Goal: Register for event/course

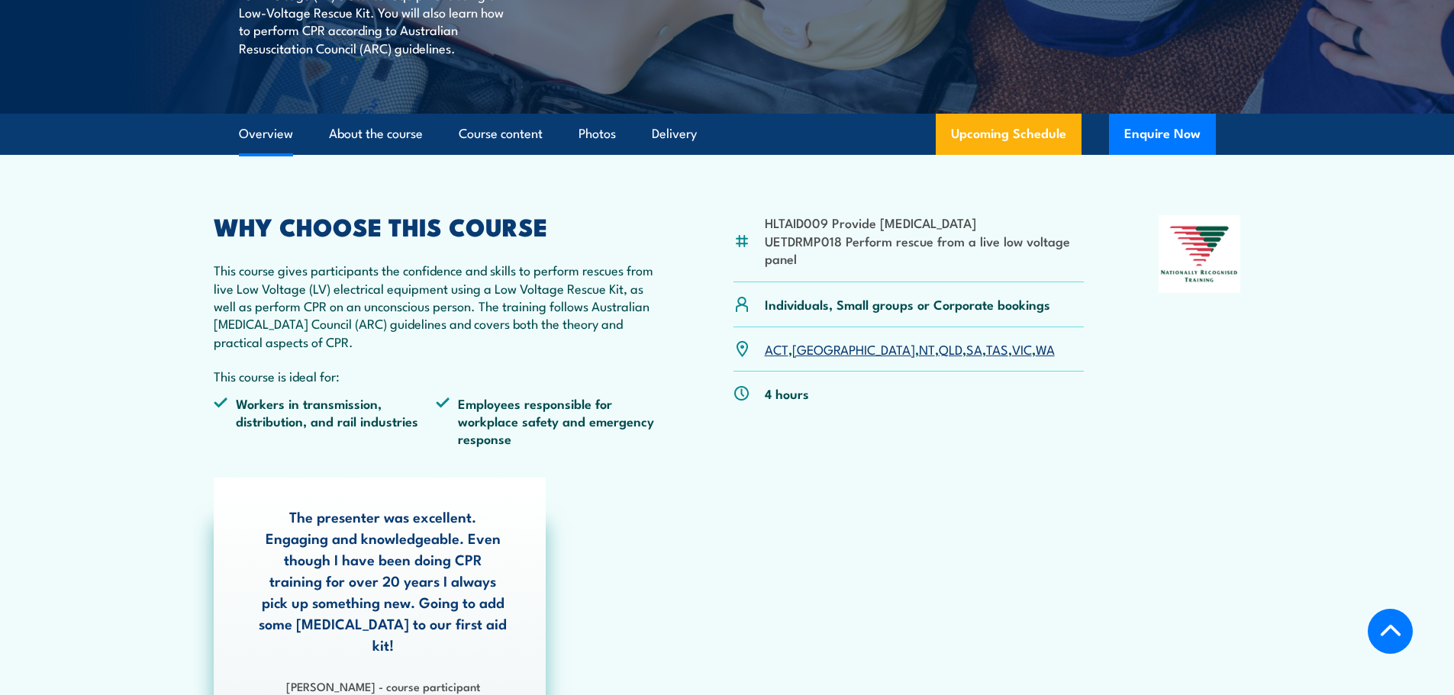
scroll to position [382, 0]
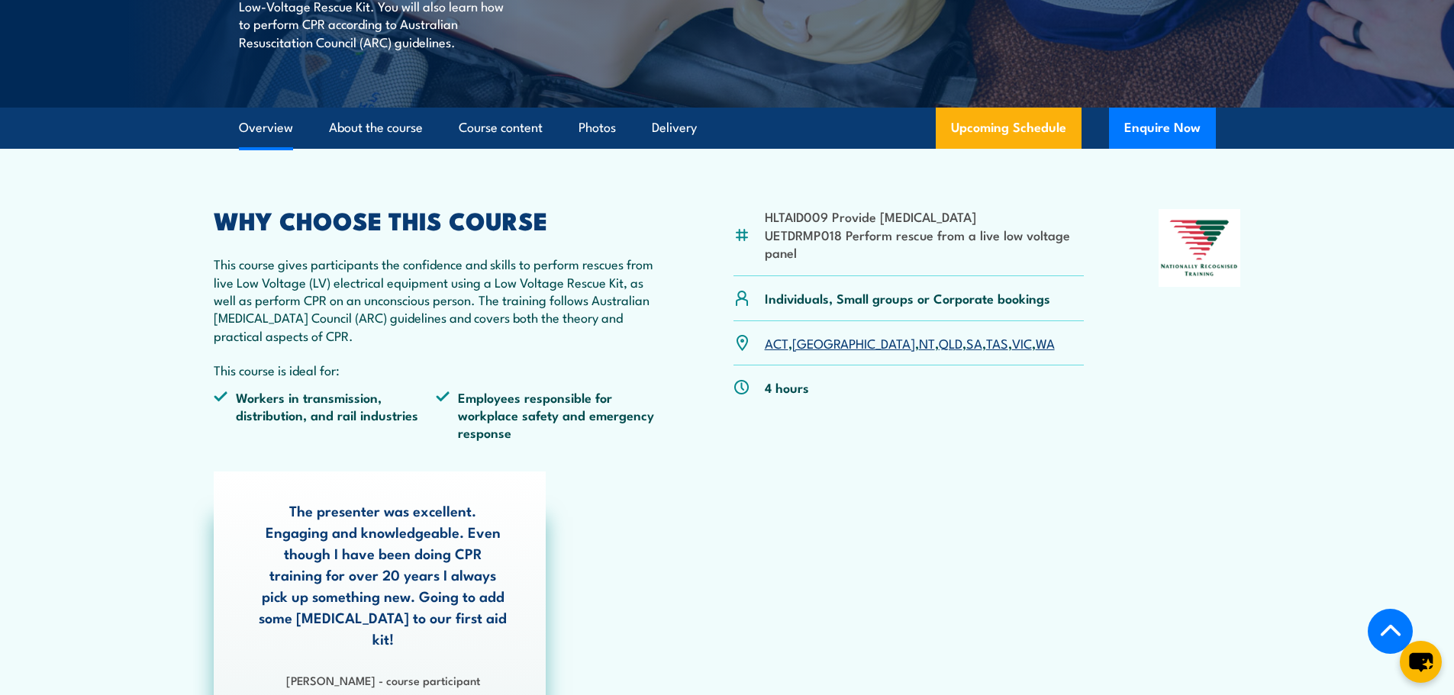
click at [939, 347] on link "QLD" at bounding box center [951, 343] width 24 height 18
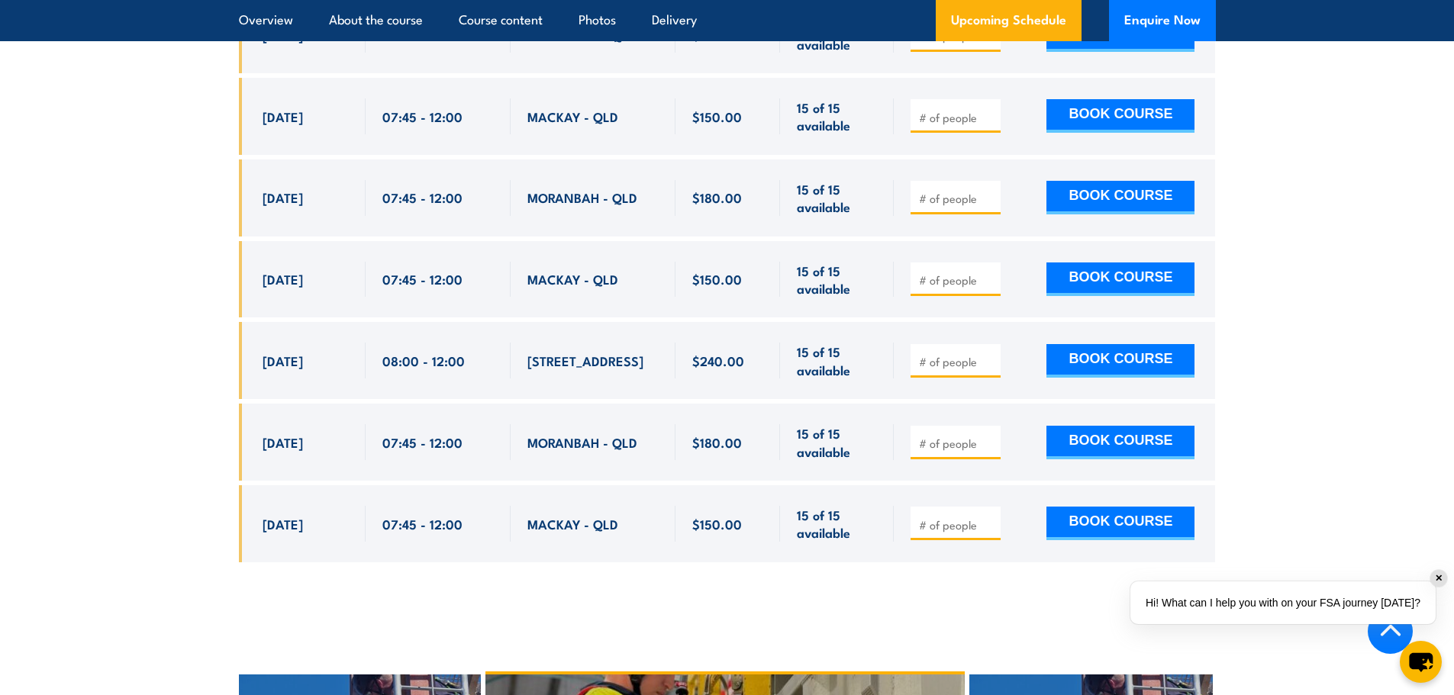
scroll to position [3026, 0]
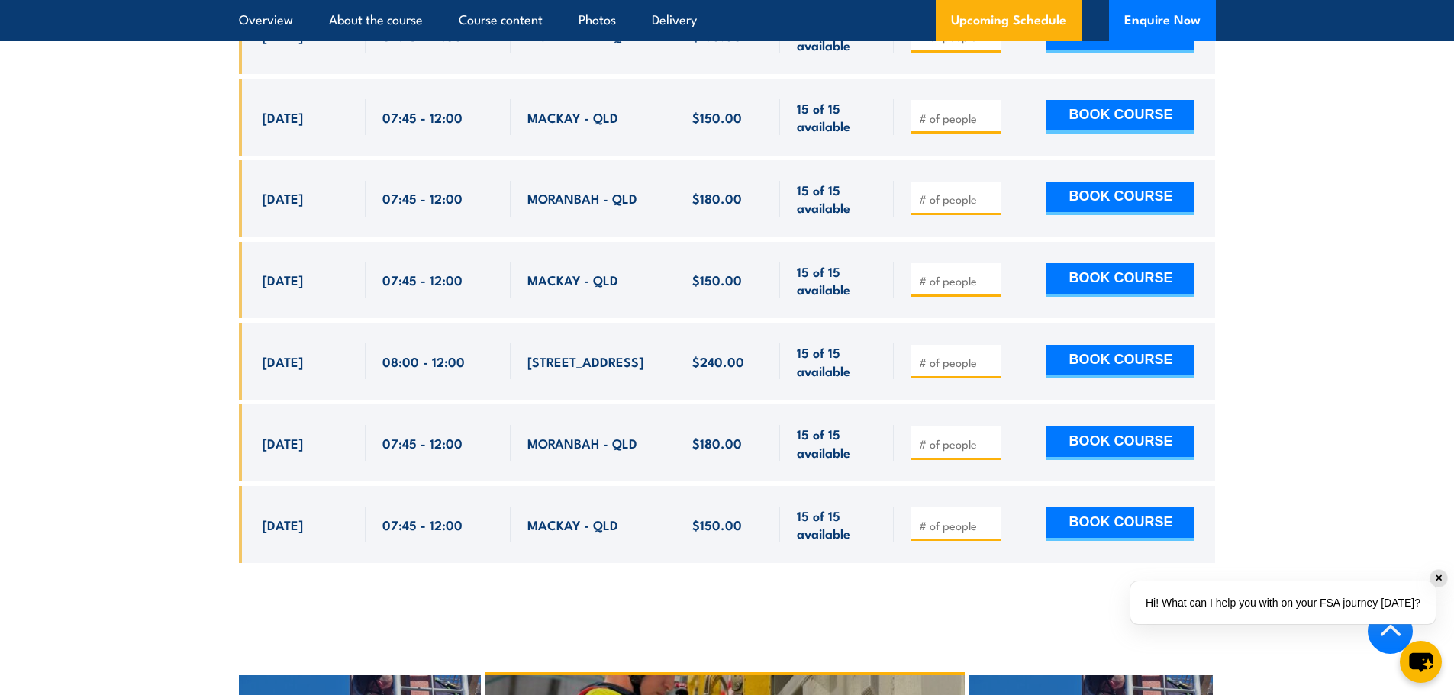
drag, startPoint x: 590, startPoint y: 343, endPoint x: 256, endPoint y: 270, distance: 342.1
click at [256, 323] on div "[DATE] 08:00 - 08:00" at bounding box center [727, 361] width 977 height 77
click at [326, 343] on div "[DATE]" at bounding box center [306, 361] width 86 height 36
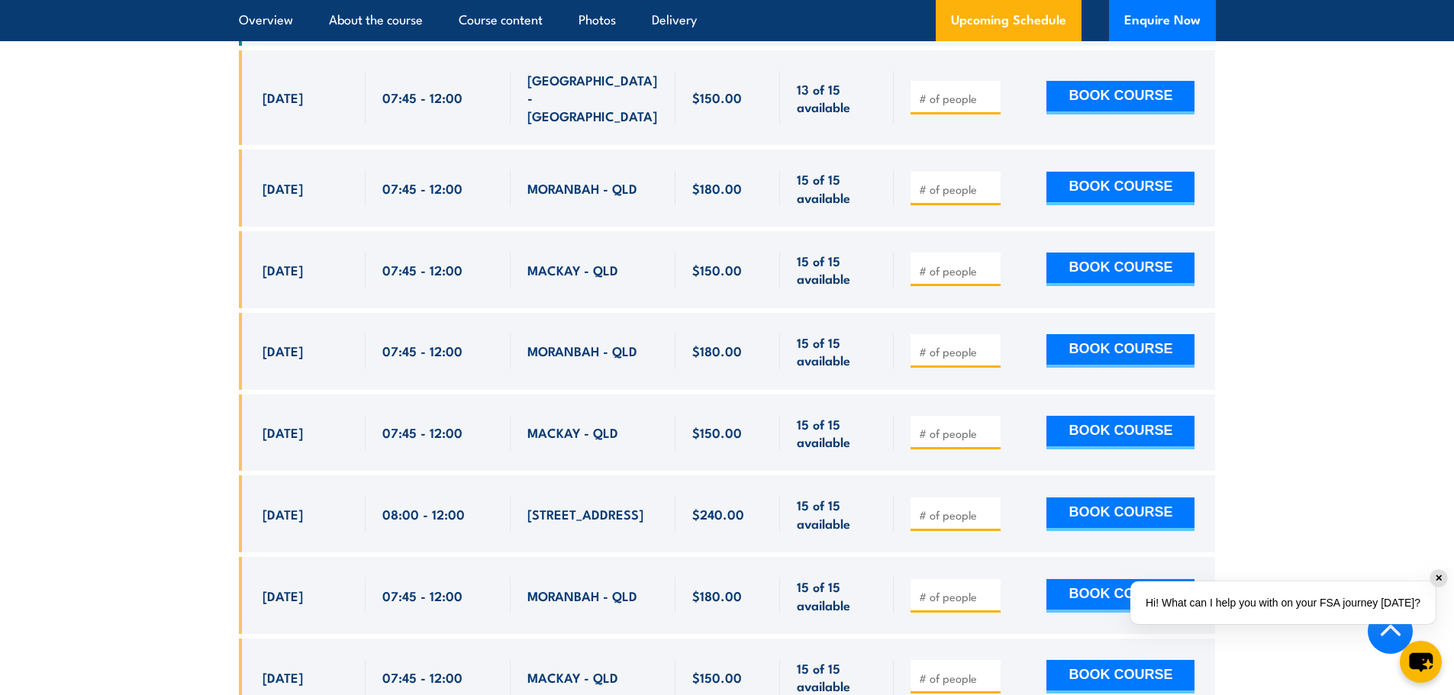
scroll to position [2568, 0]
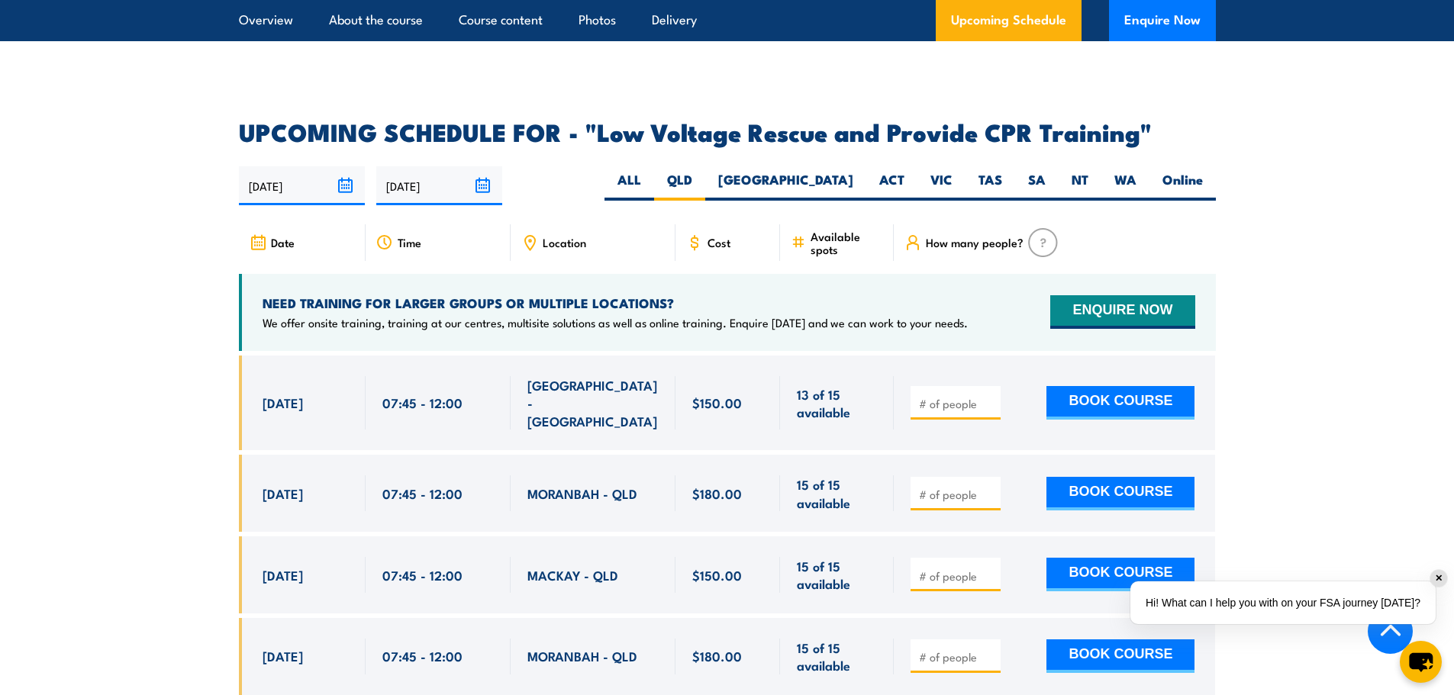
click at [570, 236] on span "Location" at bounding box center [565, 242] width 44 height 13
click at [534, 236] on icon at bounding box center [530, 243] width 10 height 14
click at [601, 224] on div "Location" at bounding box center [593, 242] width 165 height 37
click at [705, 171] on label "QLD" at bounding box center [679, 186] width 51 height 30
click at [702, 171] on input "QLD" at bounding box center [697, 176] width 10 height 10
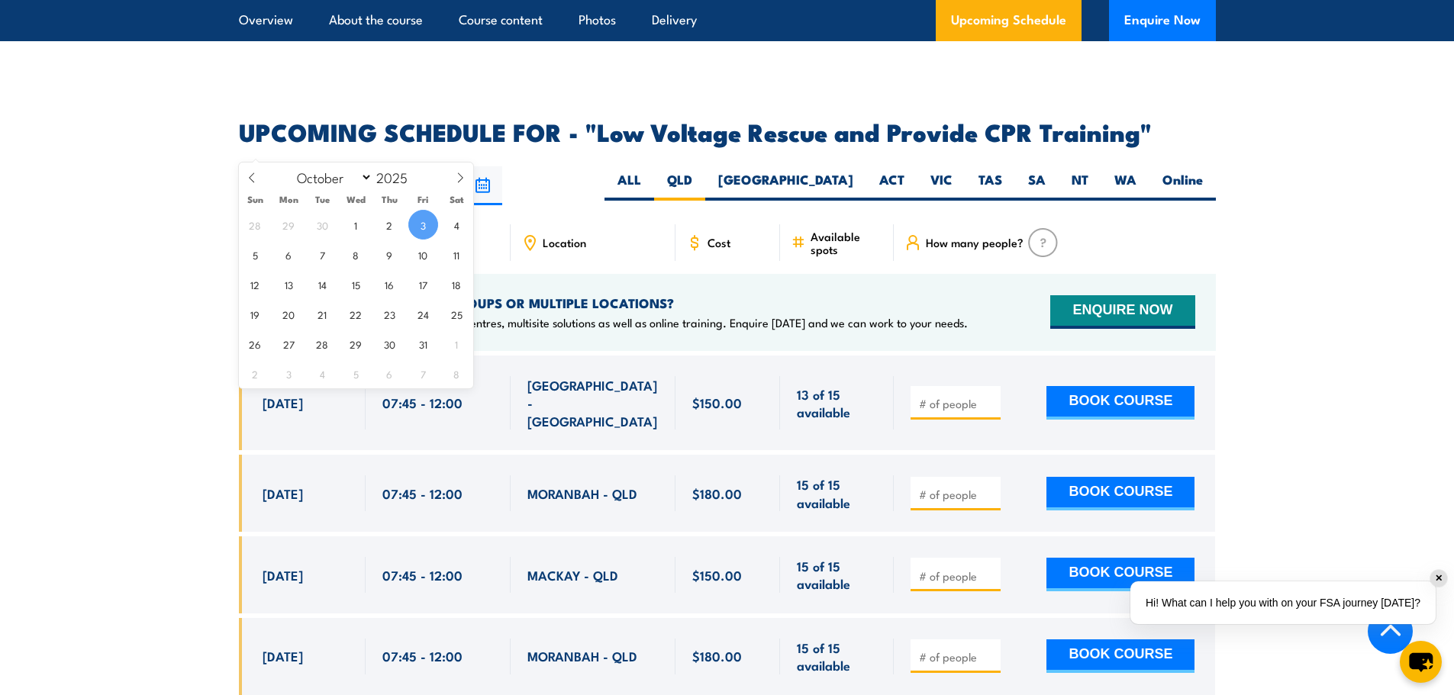
click at [332, 166] on input "[DATE]" at bounding box center [302, 185] width 126 height 39
click at [256, 282] on span "12" at bounding box center [255, 284] width 30 height 30
type input "12/10/2025"
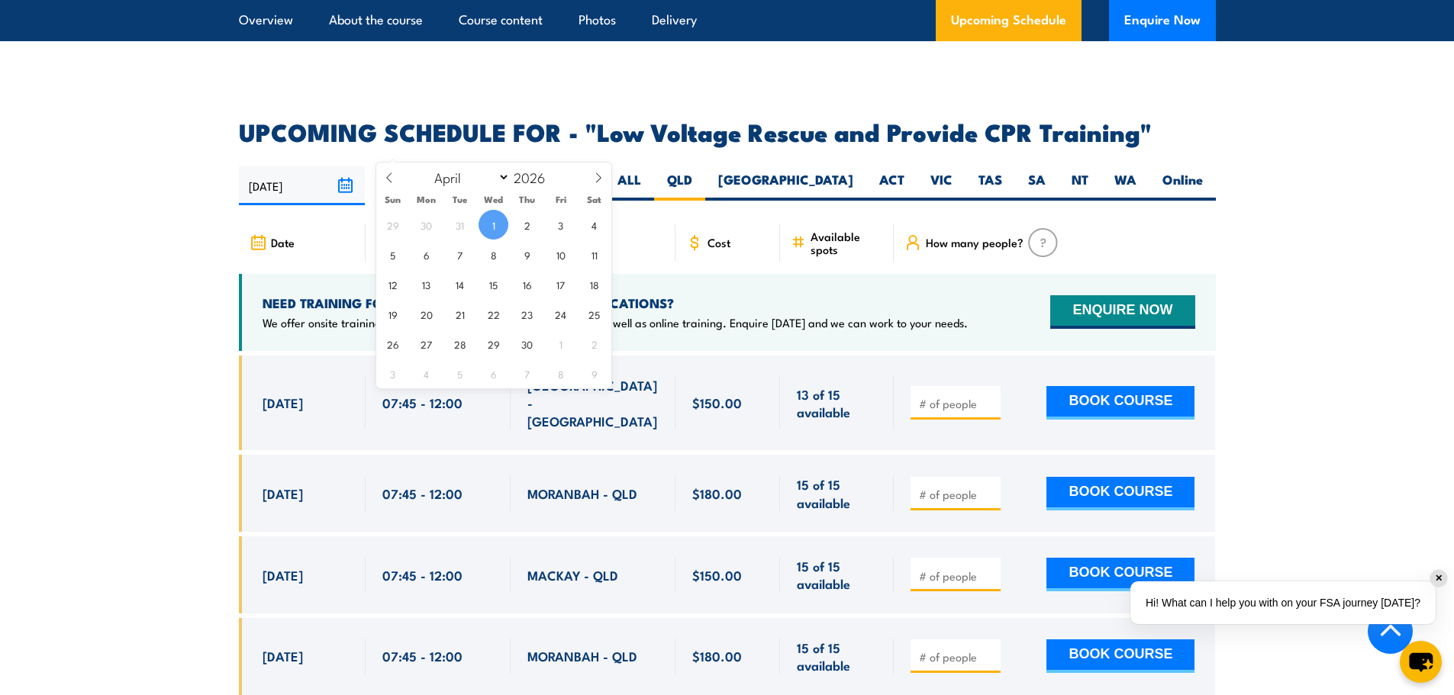
click at [472, 166] on input "[DATE]" at bounding box center [439, 185] width 126 height 39
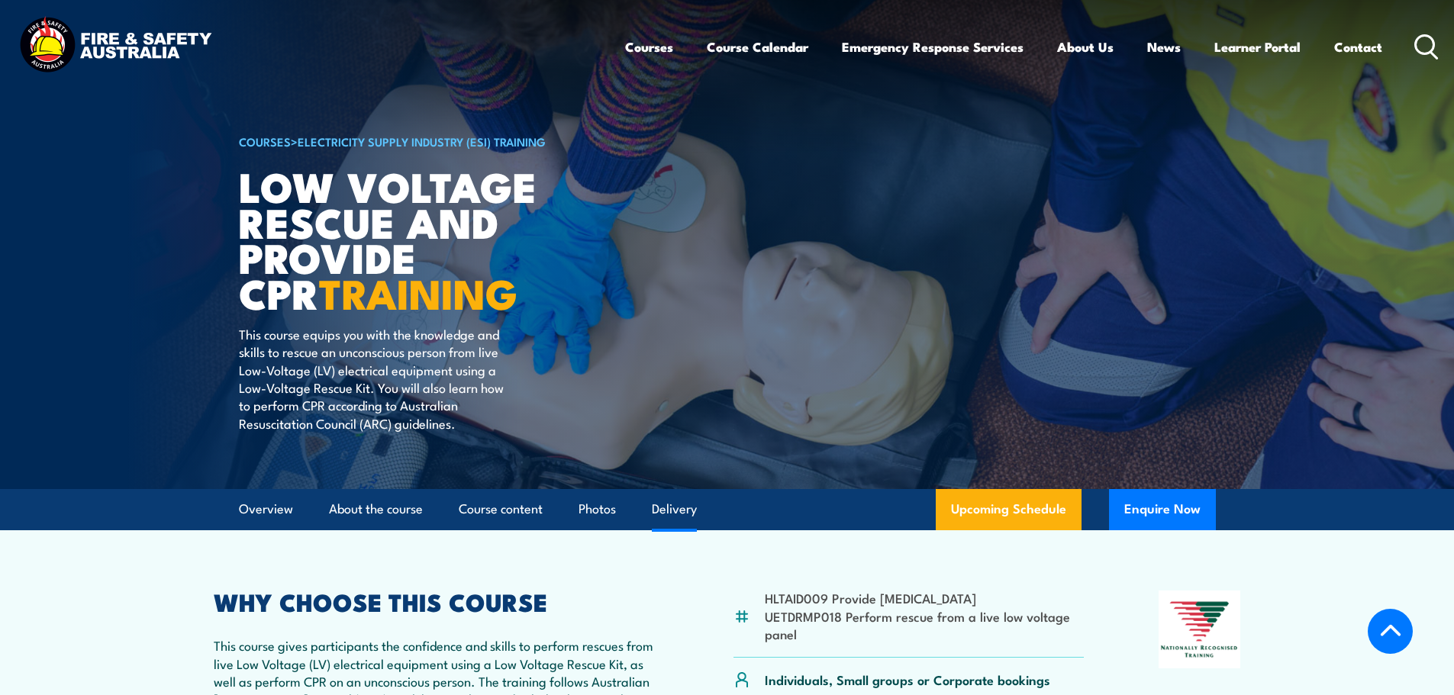
select select "3"
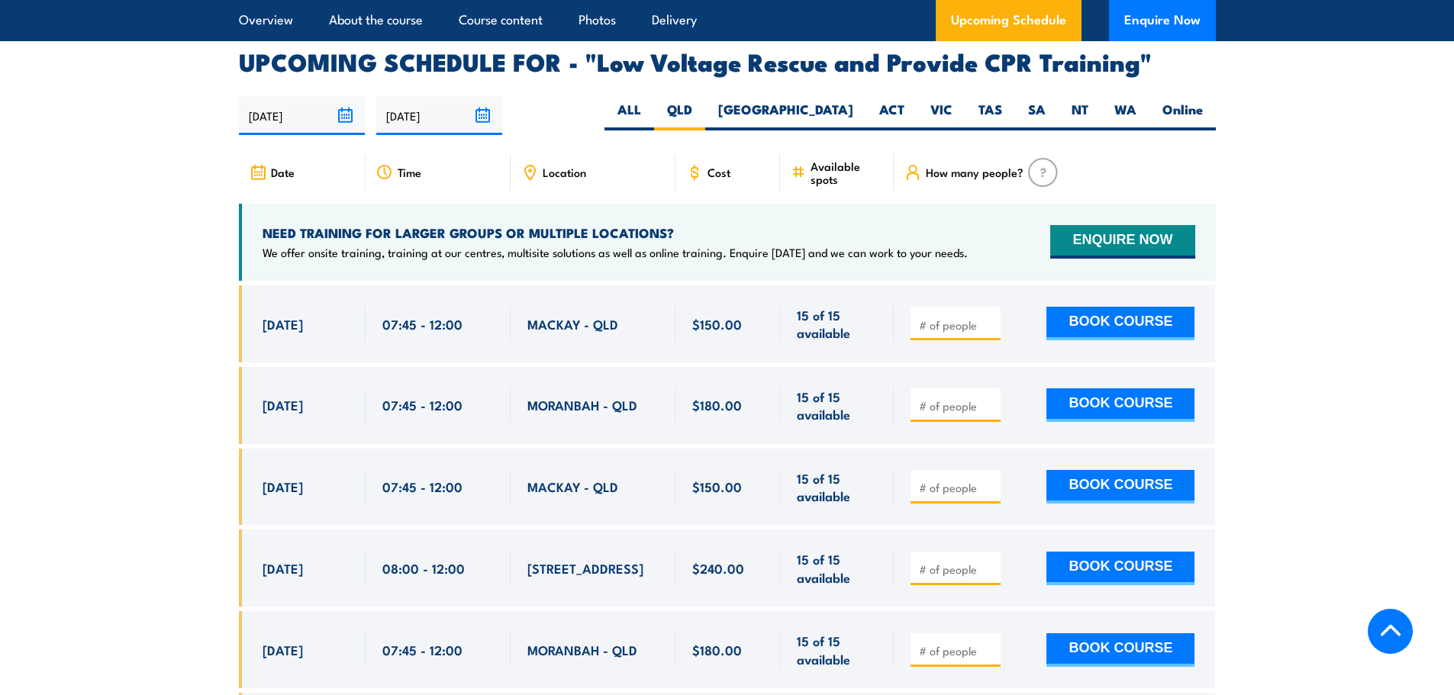
scroll to position [2645, 0]
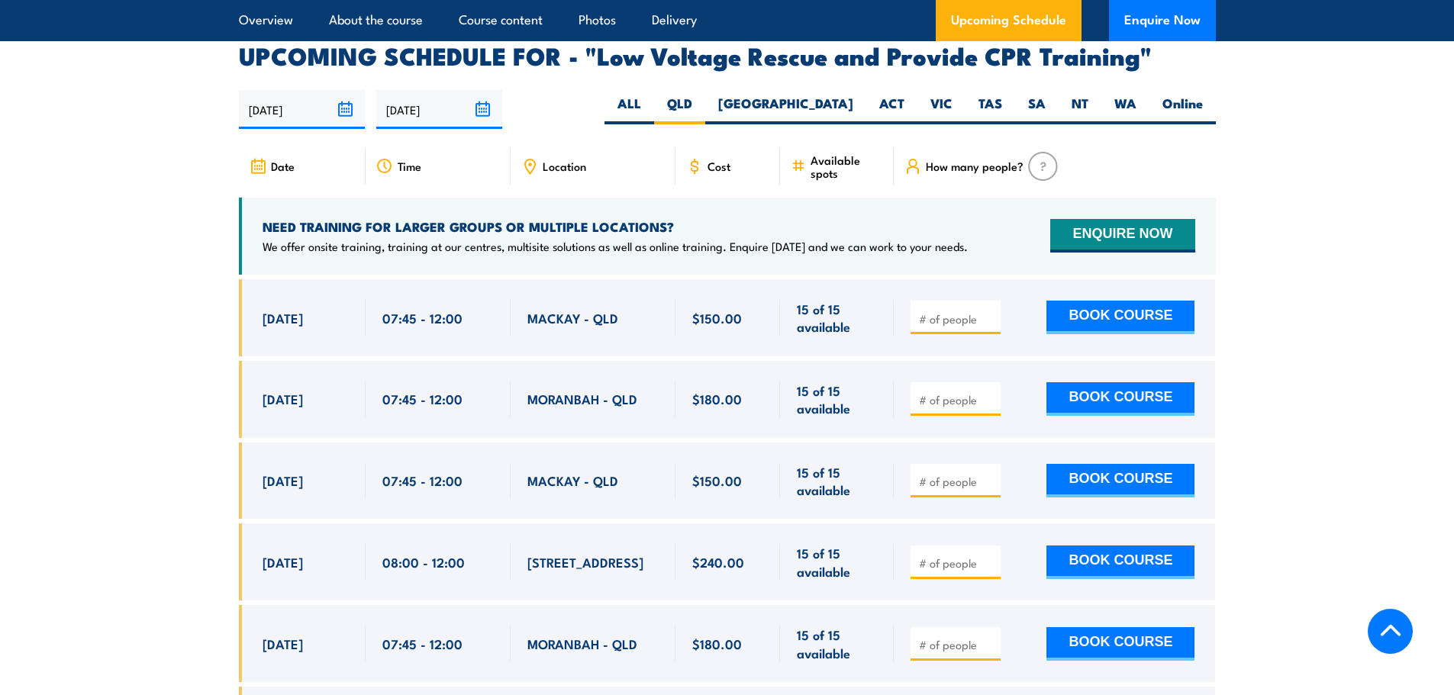
click at [482, 90] on input "[DATE]" at bounding box center [439, 109] width 126 height 39
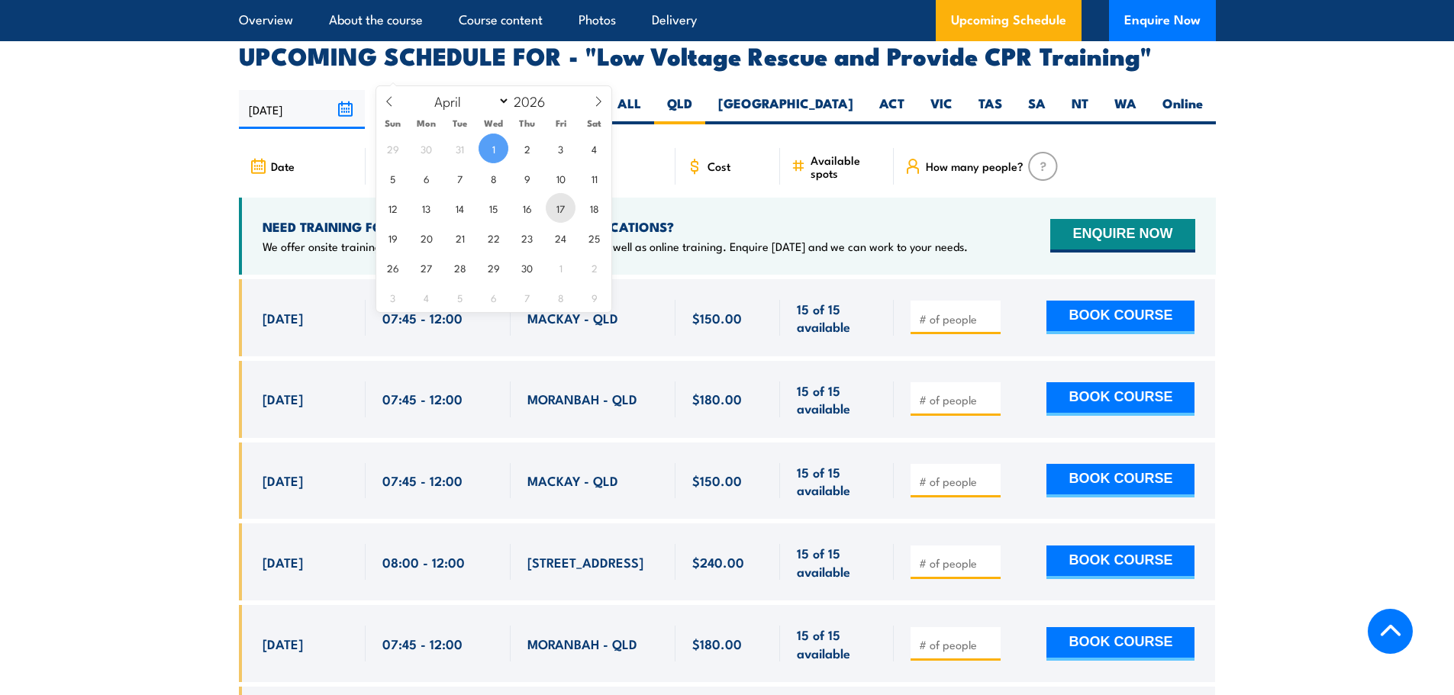
click at [556, 208] on span "17" at bounding box center [561, 208] width 30 height 30
type input "17/04/2026"
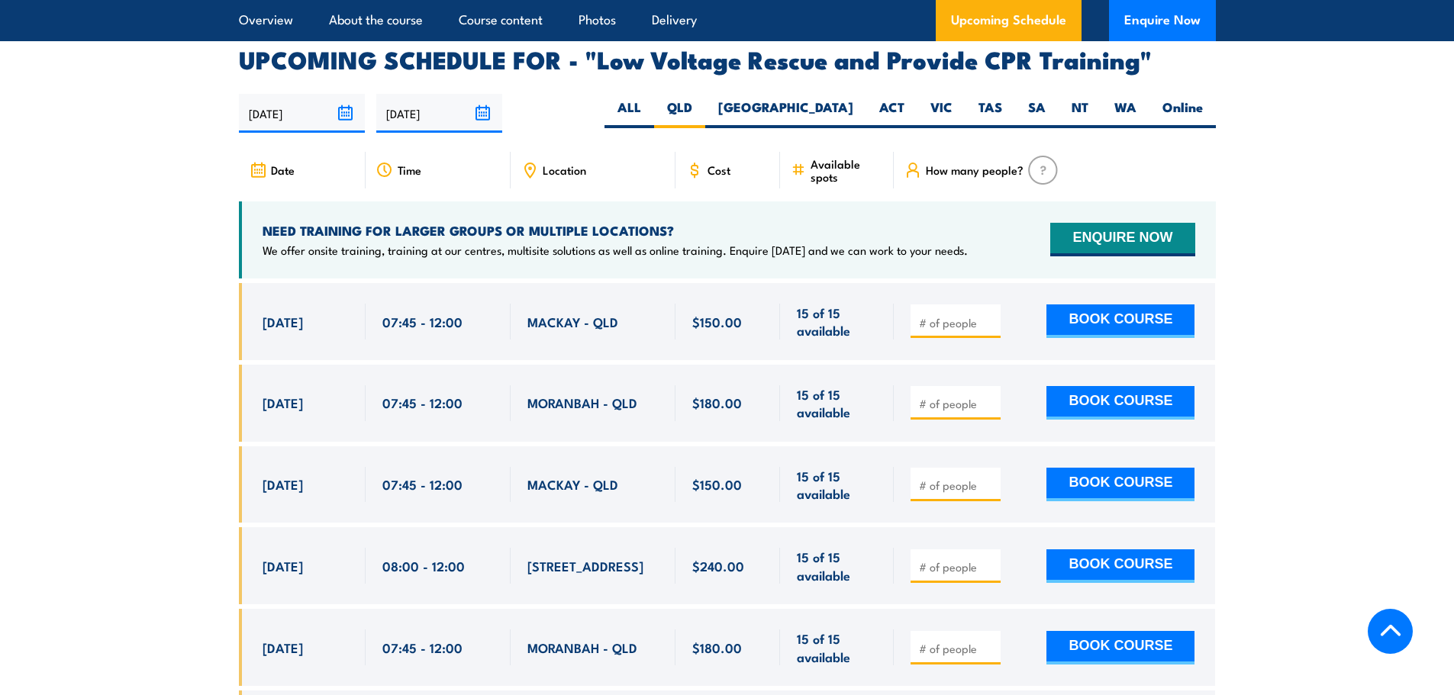
scroll to position [2645, 0]
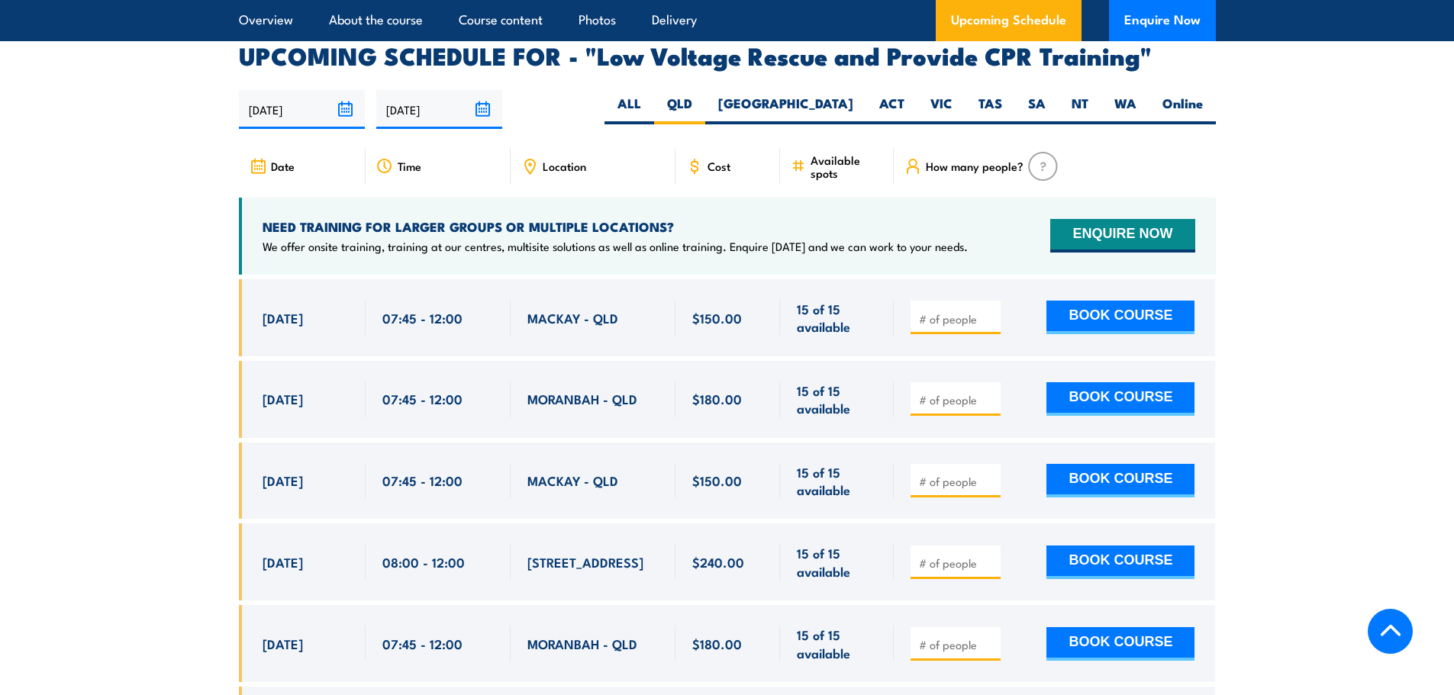
click at [557, 160] on span "Location" at bounding box center [565, 166] width 44 height 13
click at [591, 148] on div "Location" at bounding box center [593, 166] width 165 height 37
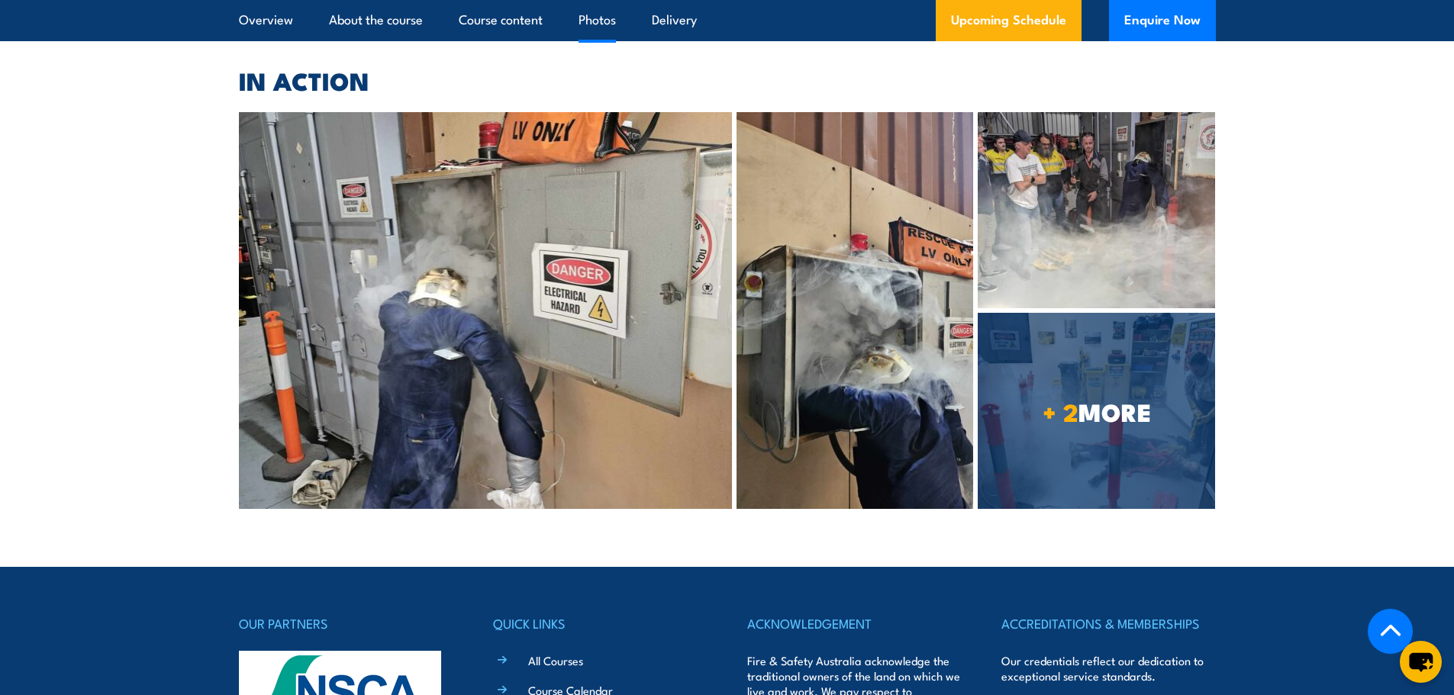
scroll to position [3942, 0]
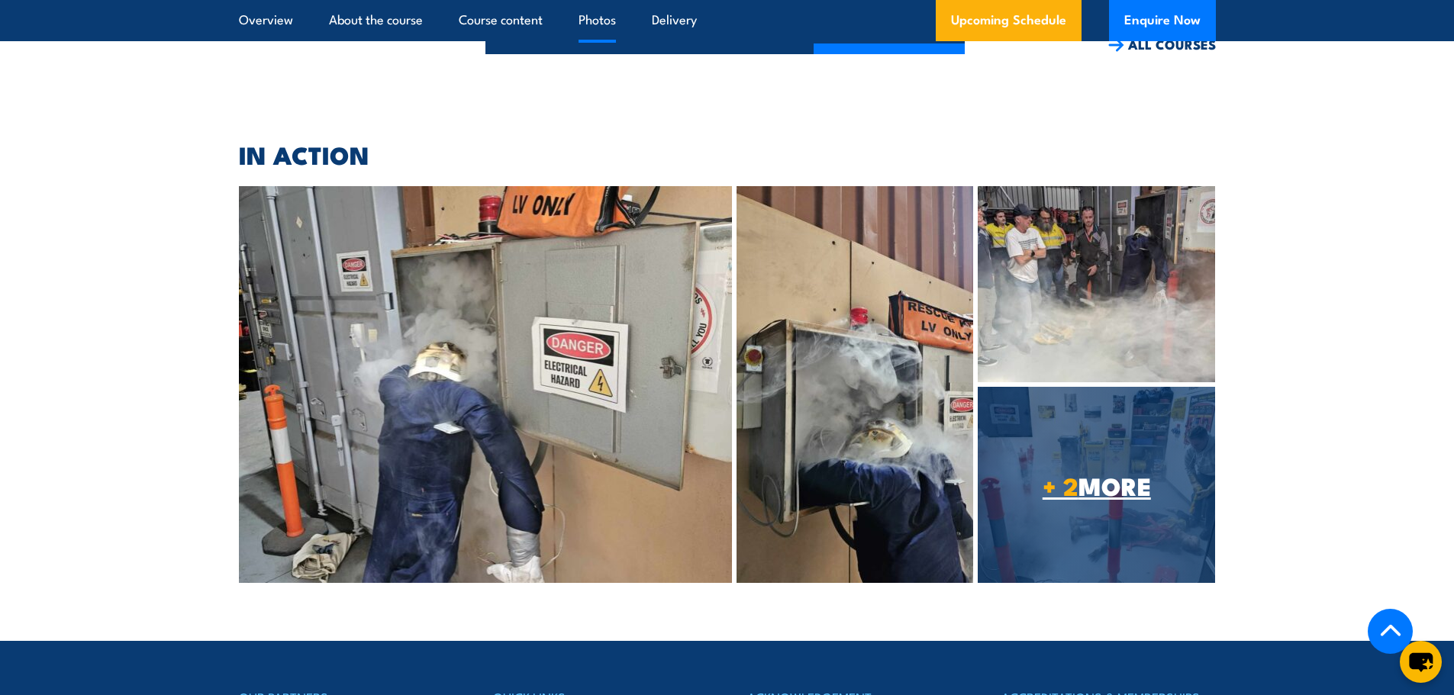
click at [1114, 475] on span "+ 2 MORE" at bounding box center [1096, 485] width 237 height 21
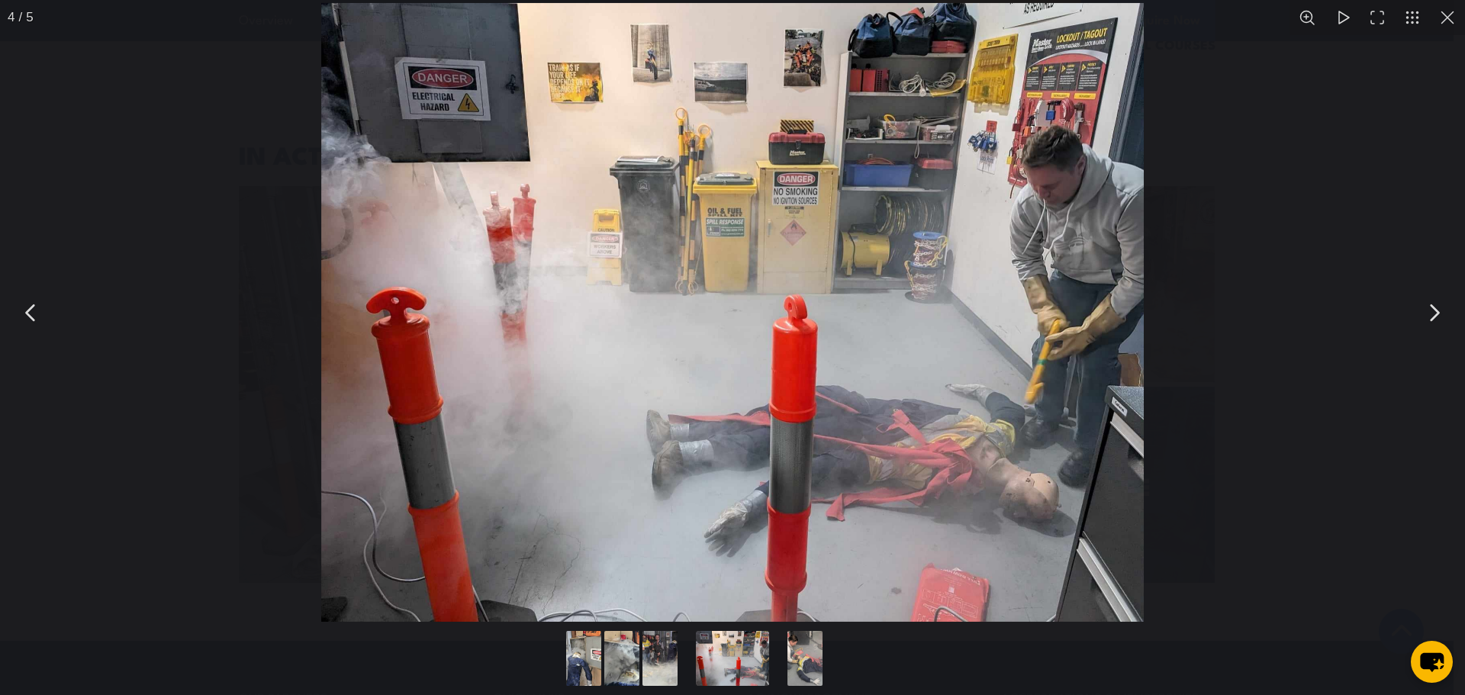
click at [1427, 295] on button "You can close this modal content with the ESC key" at bounding box center [1434, 313] width 38 height 38
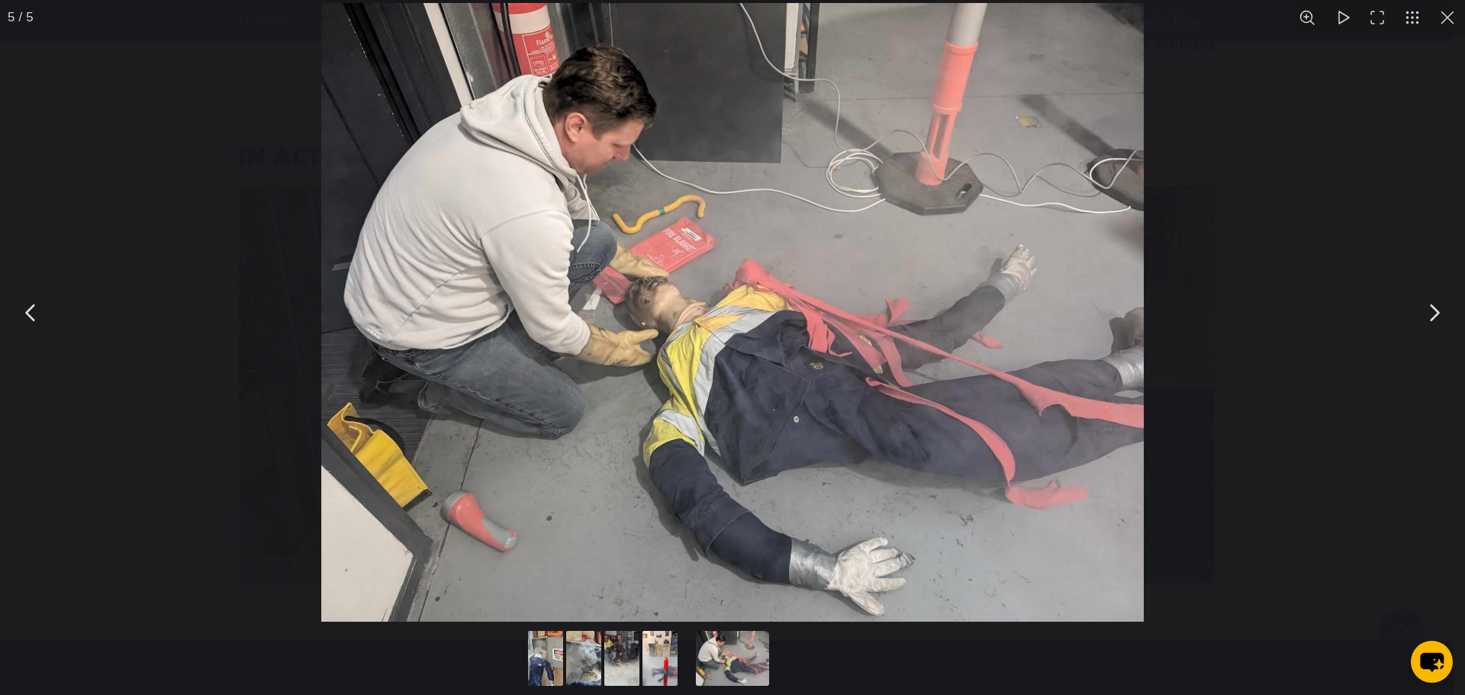
click at [1427, 295] on button "You can close this modal content with the ESC key" at bounding box center [1434, 313] width 38 height 38
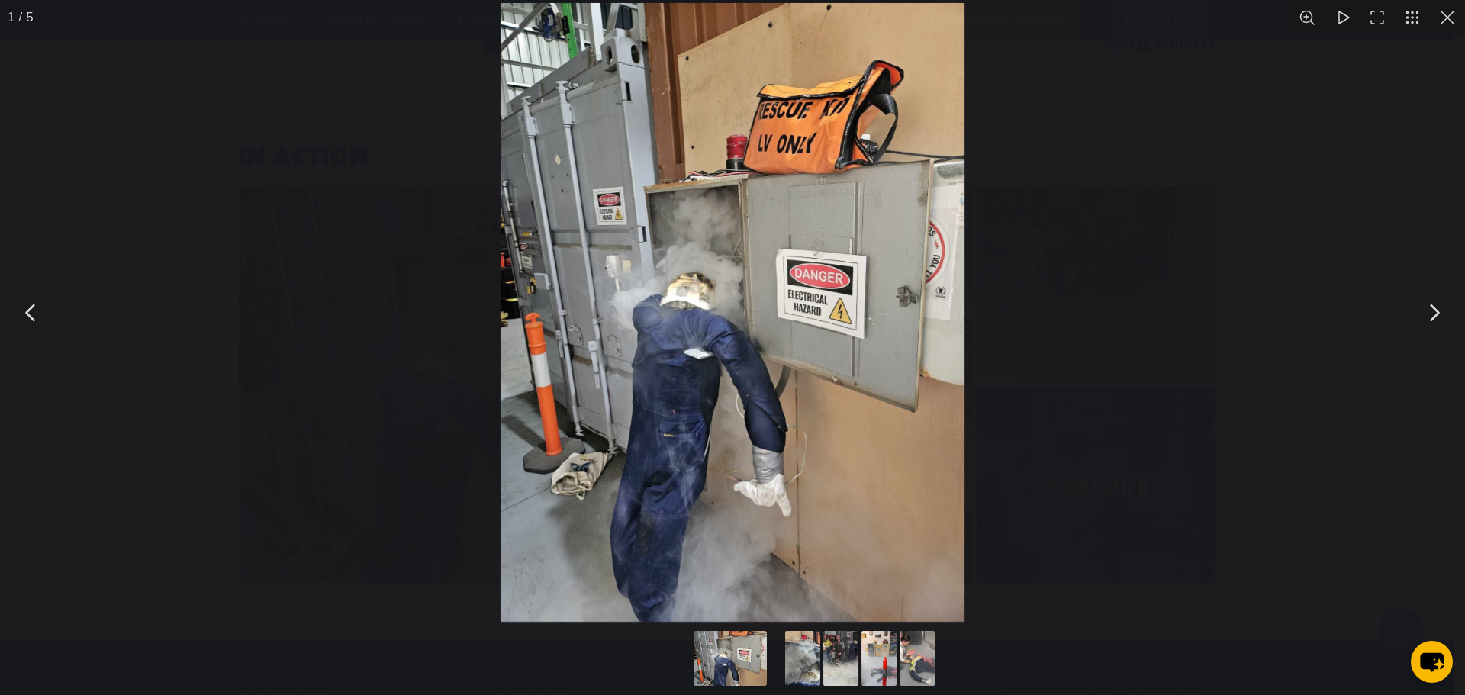
click at [1427, 295] on button "You can close this modal content with the ESC key" at bounding box center [1434, 313] width 38 height 38
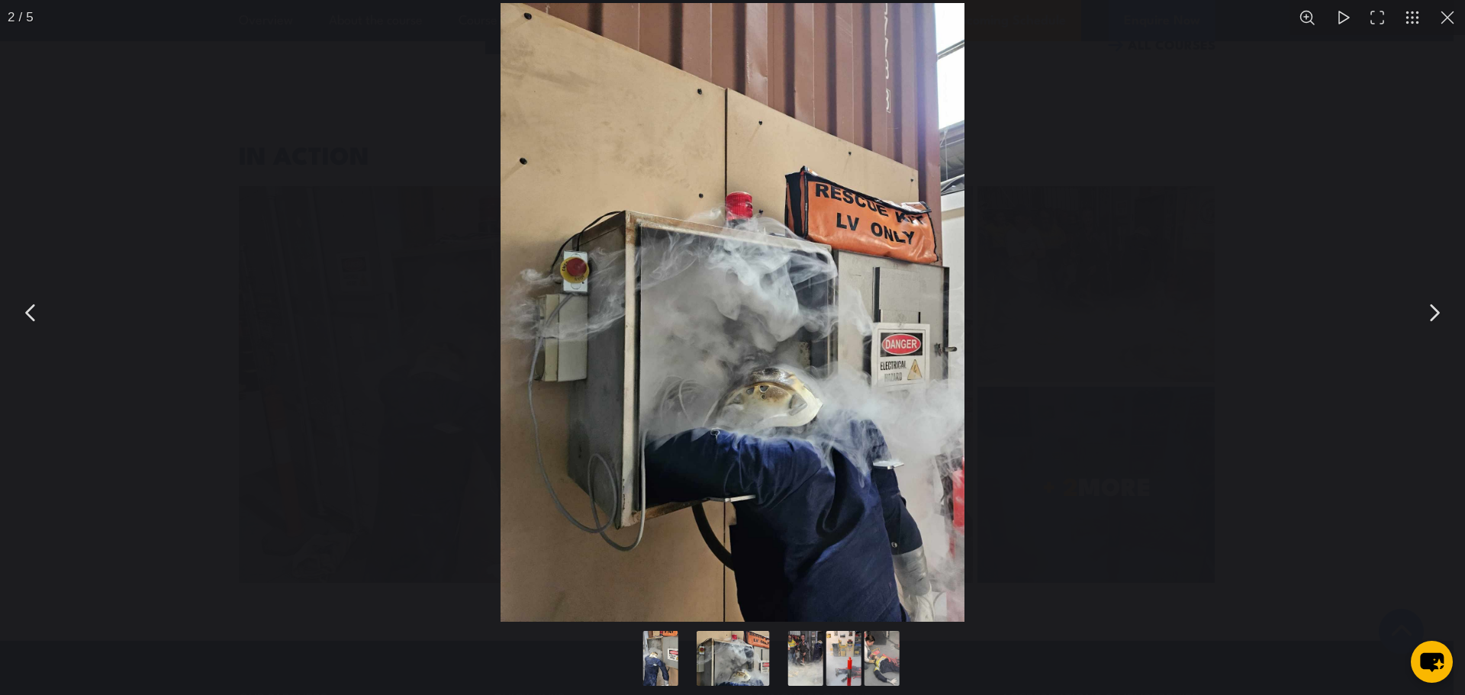
click at [1427, 295] on button "You can close this modal content with the ESC key" at bounding box center [1434, 313] width 38 height 38
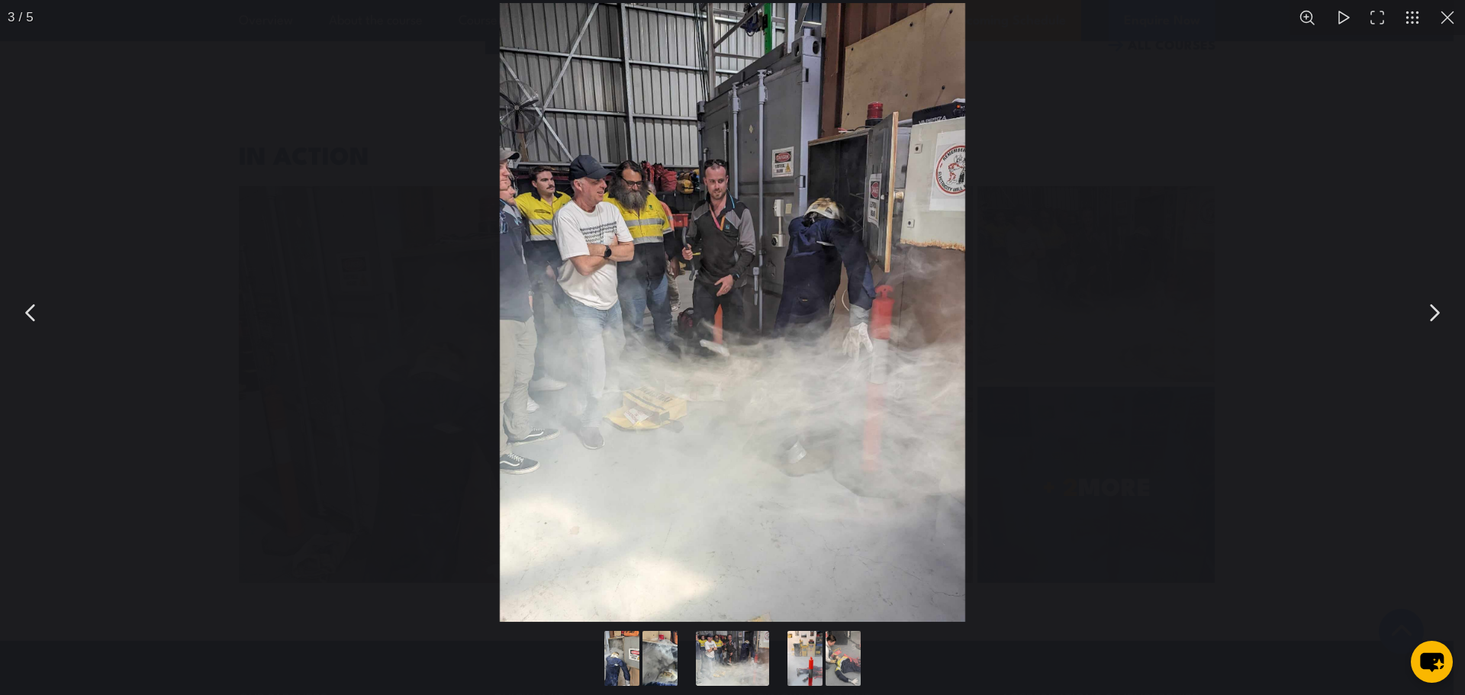
click at [1427, 295] on button "You can close this modal content with the ESC key" at bounding box center [1434, 313] width 38 height 38
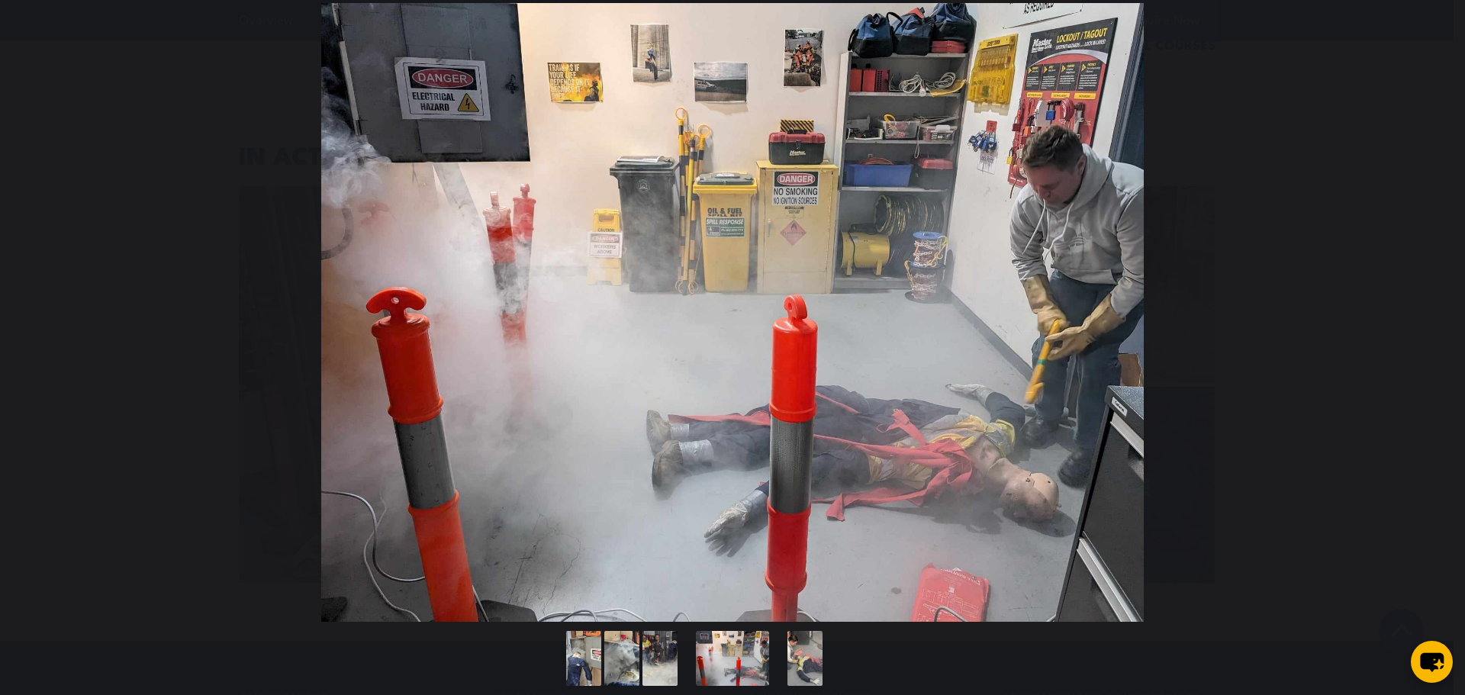
click at [1427, 295] on button "You can close this modal content with the ESC key" at bounding box center [1434, 313] width 38 height 38
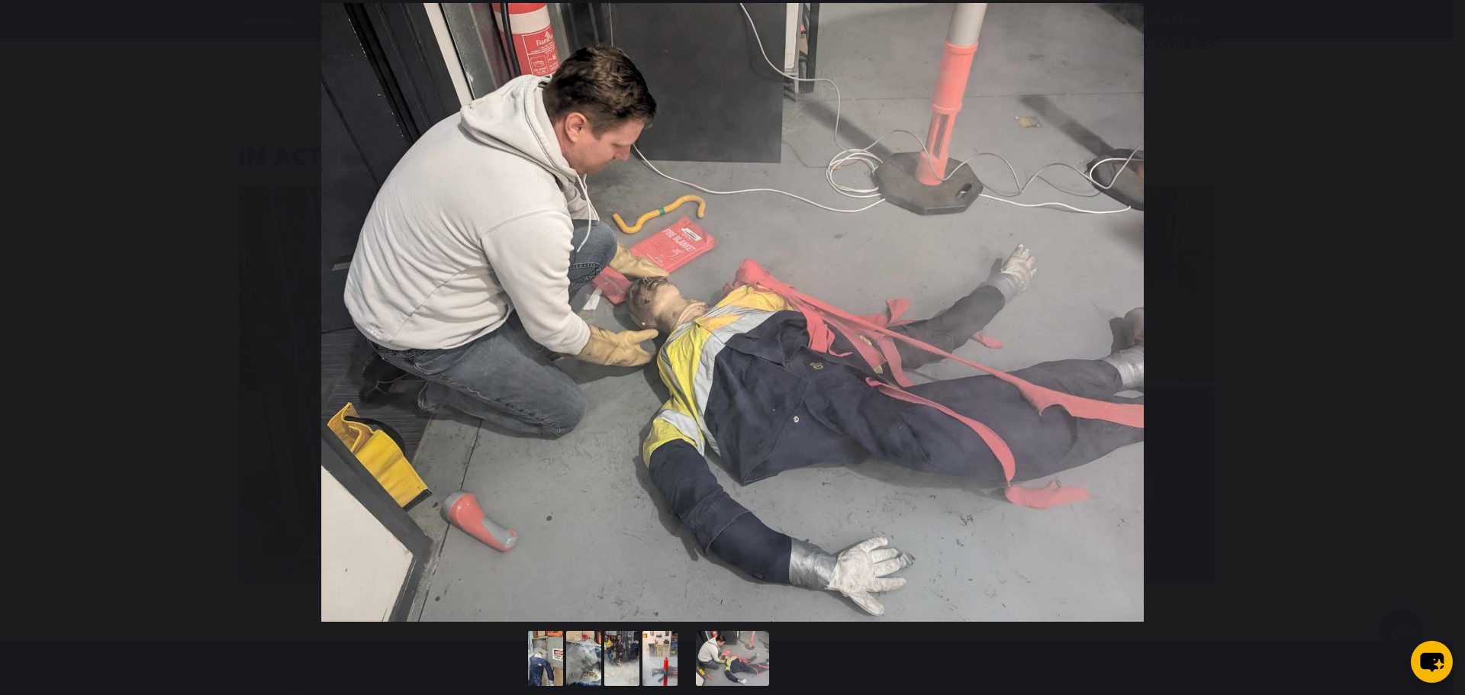
click at [1427, 295] on button "You can close this modal content with the ESC key" at bounding box center [1434, 313] width 38 height 38
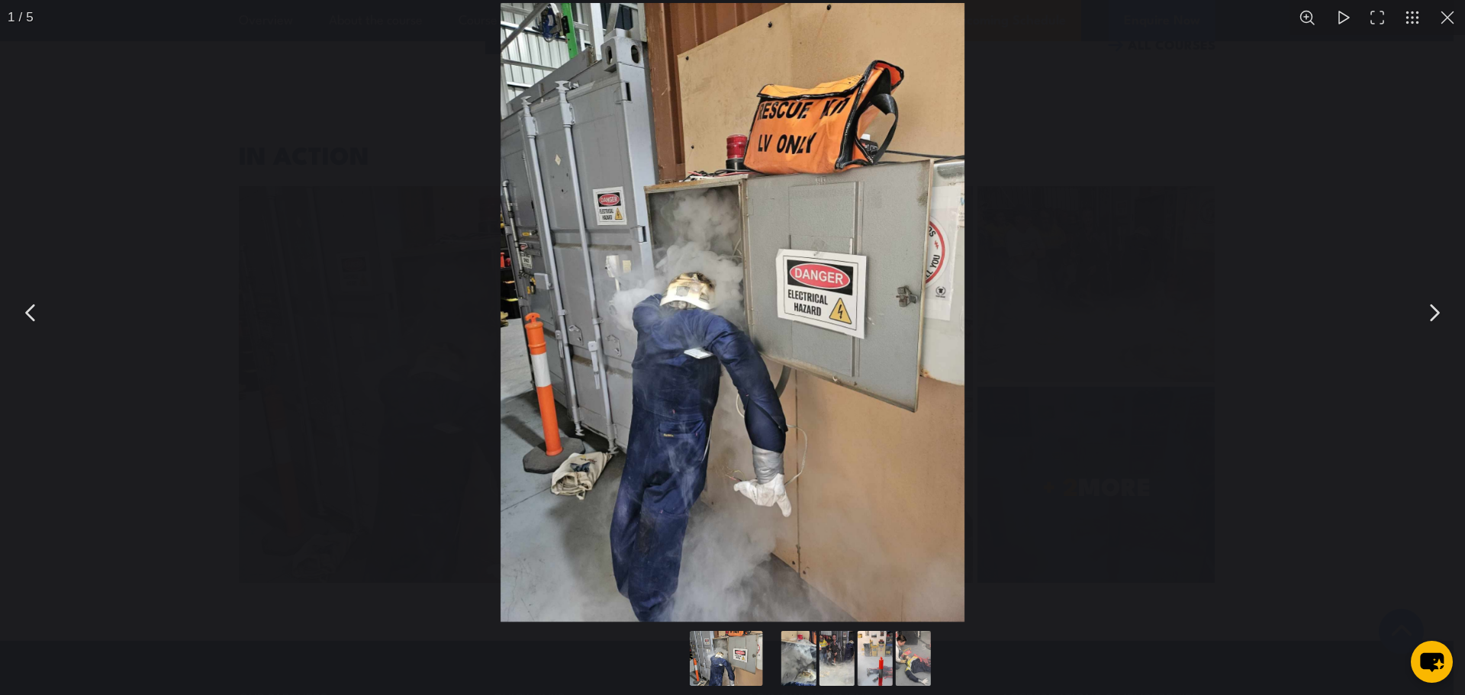
click at [1427, 296] on button "You can close this modal content with the ESC key" at bounding box center [1434, 313] width 38 height 38
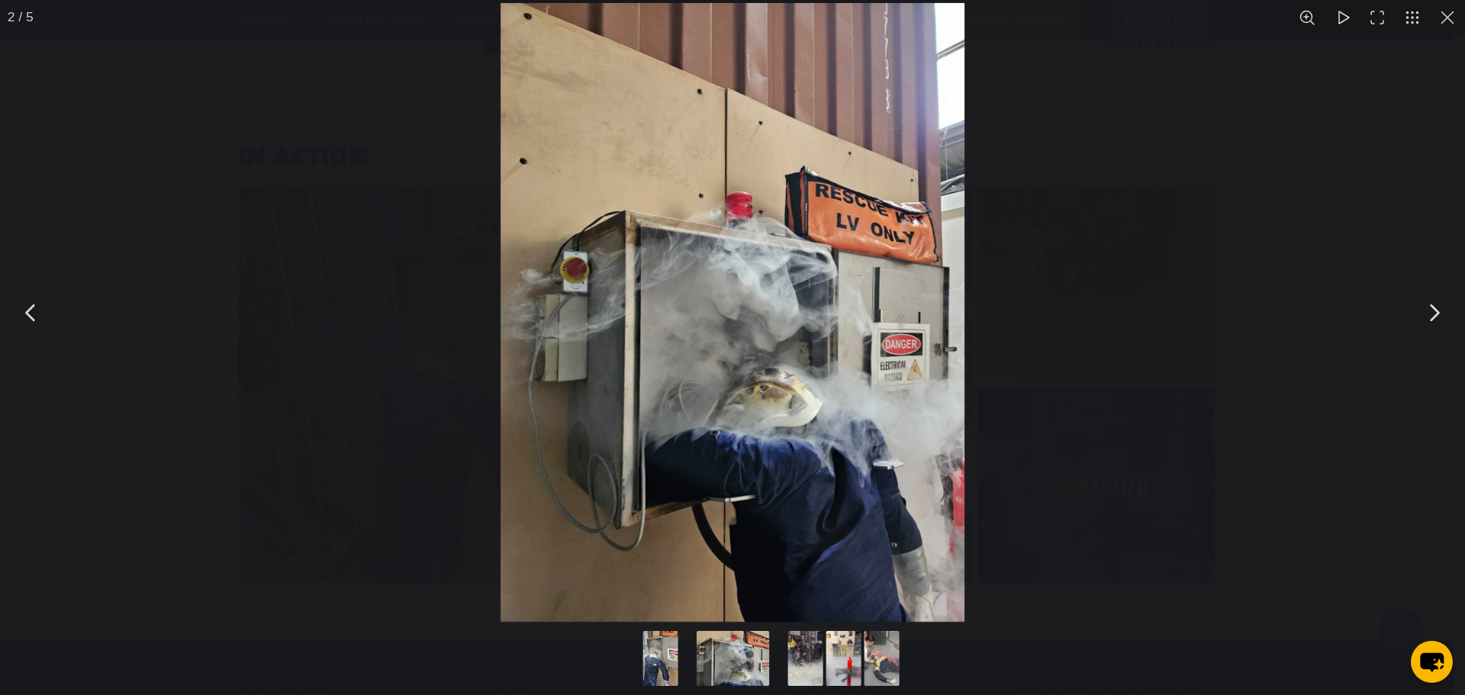
click at [1427, 296] on button "You can close this modal content with the ESC key" at bounding box center [1434, 313] width 38 height 38
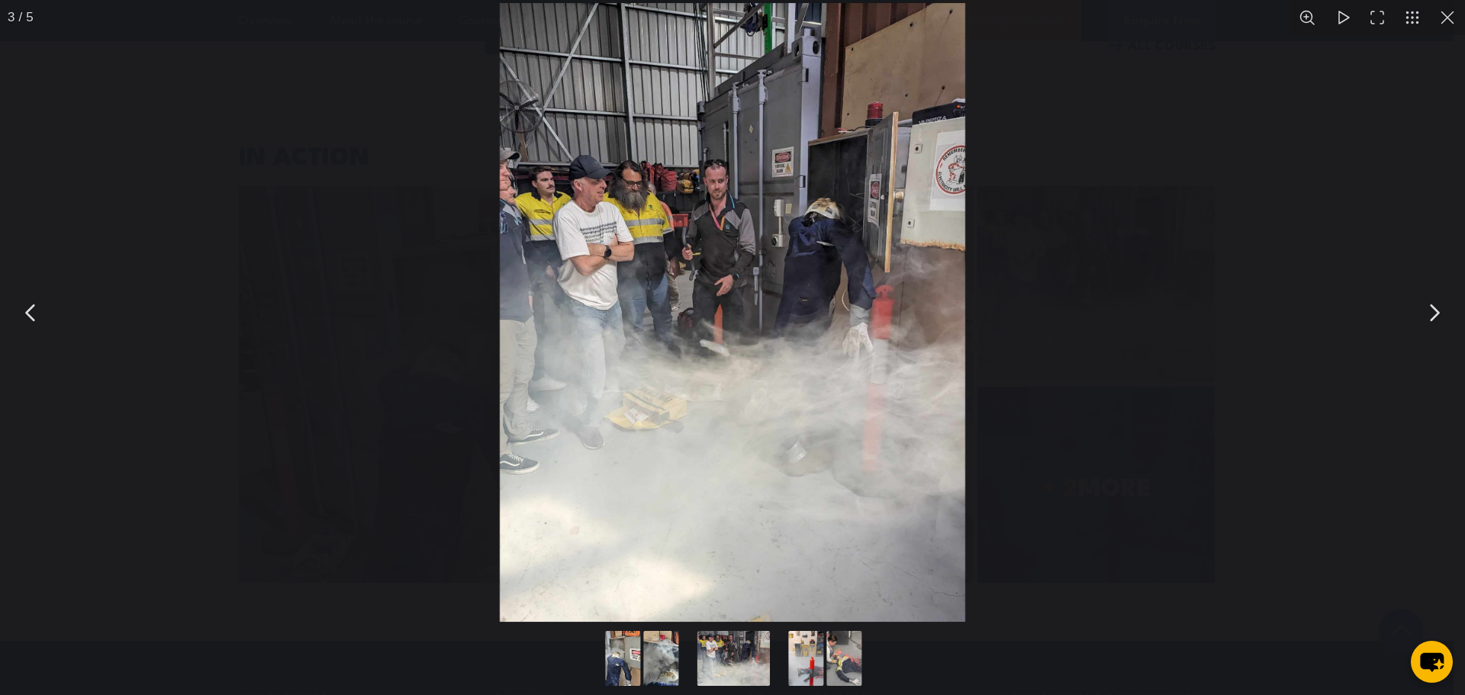
click at [1427, 296] on button "You can close this modal content with the ESC key" at bounding box center [1434, 313] width 38 height 38
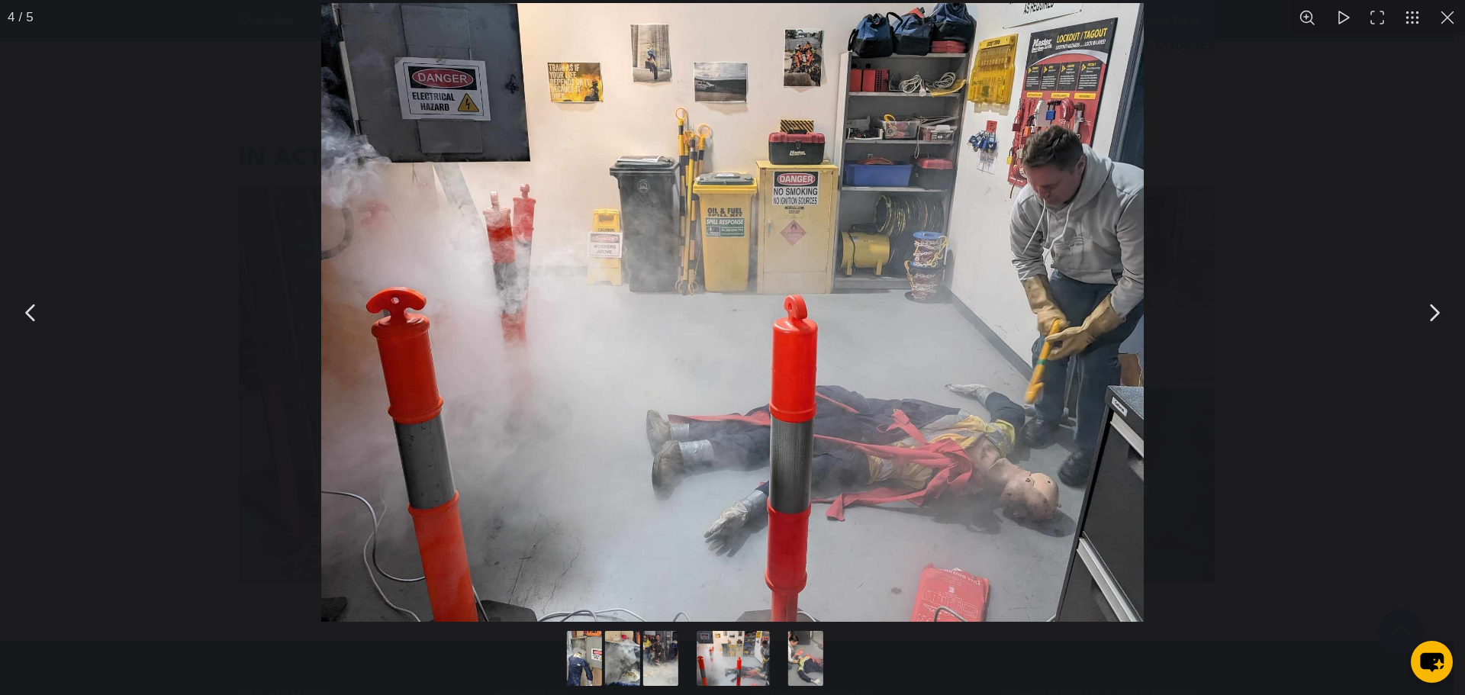
click at [1427, 297] on button "You can close this modal content with the ESC key" at bounding box center [1434, 313] width 38 height 38
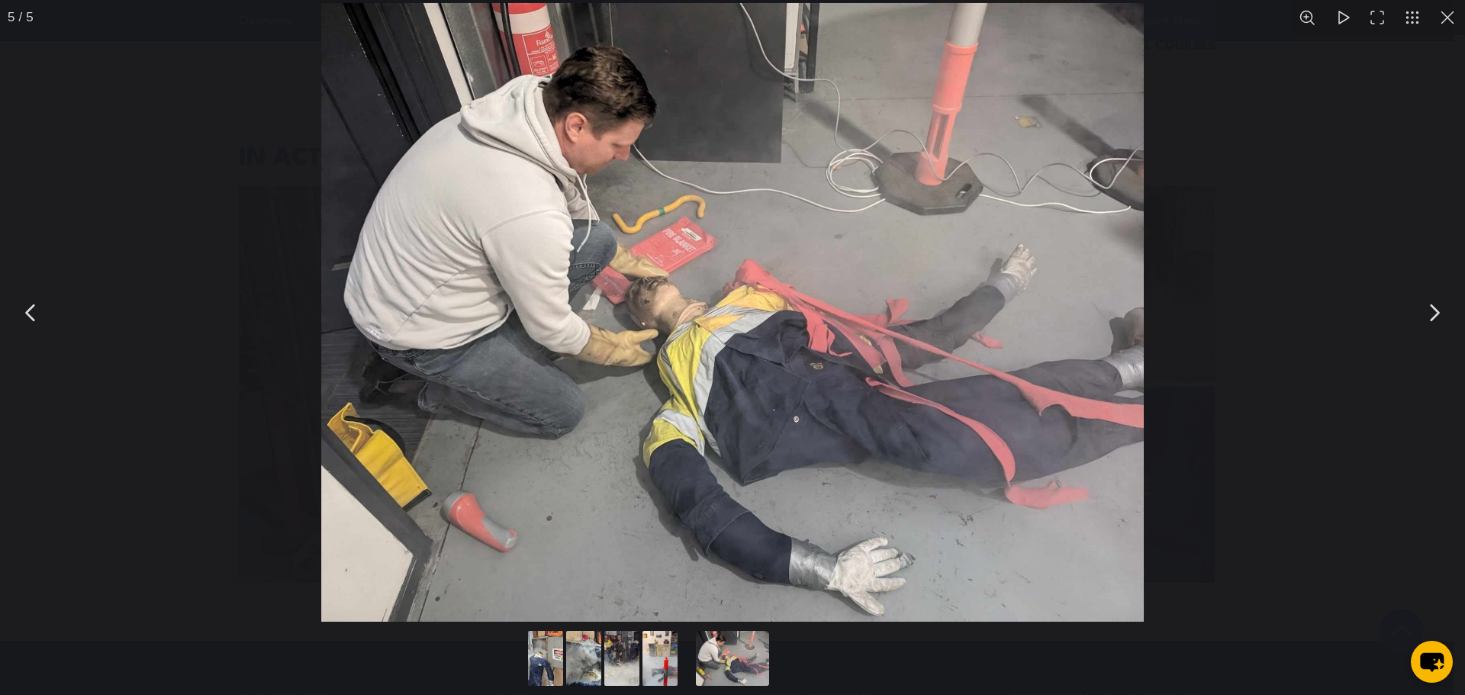
click at [1449, 27] on button "You can close this modal content with the ESC key" at bounding box center [1447, 17] width 35 height 35
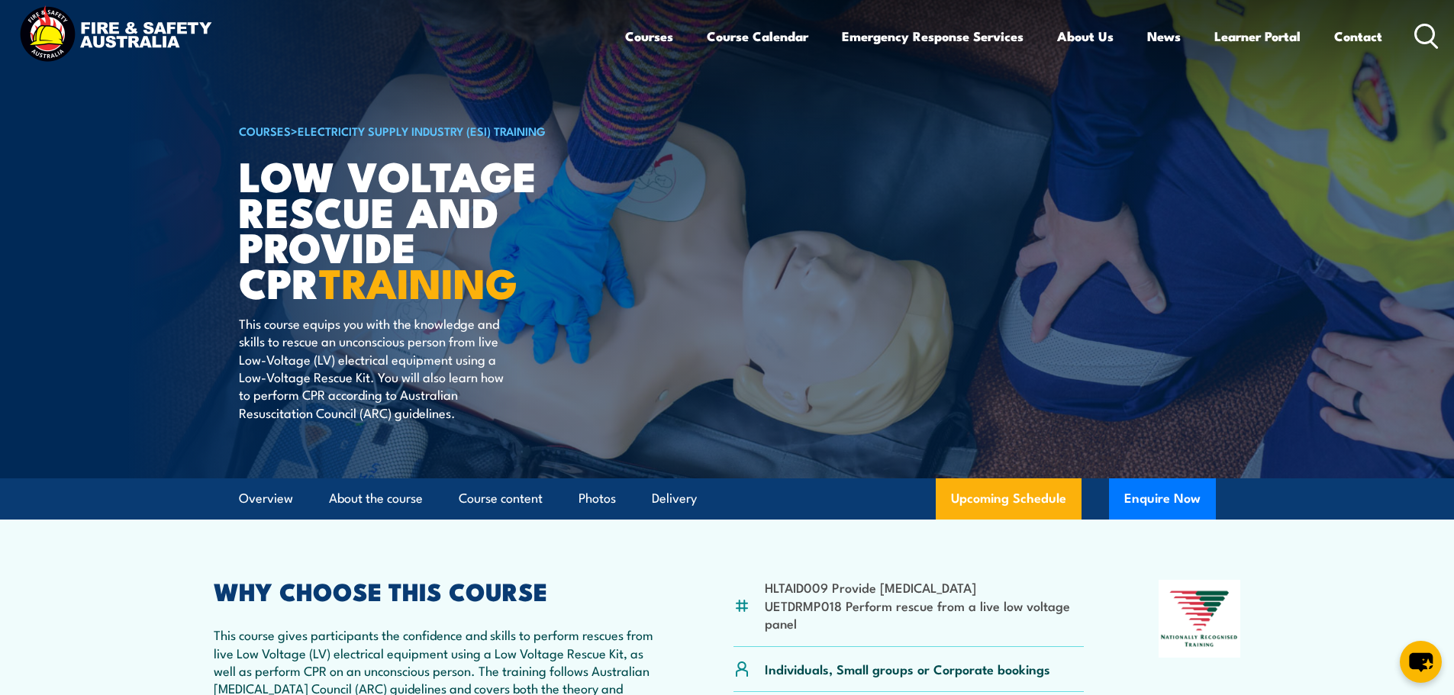
scroll to position [153, 0]
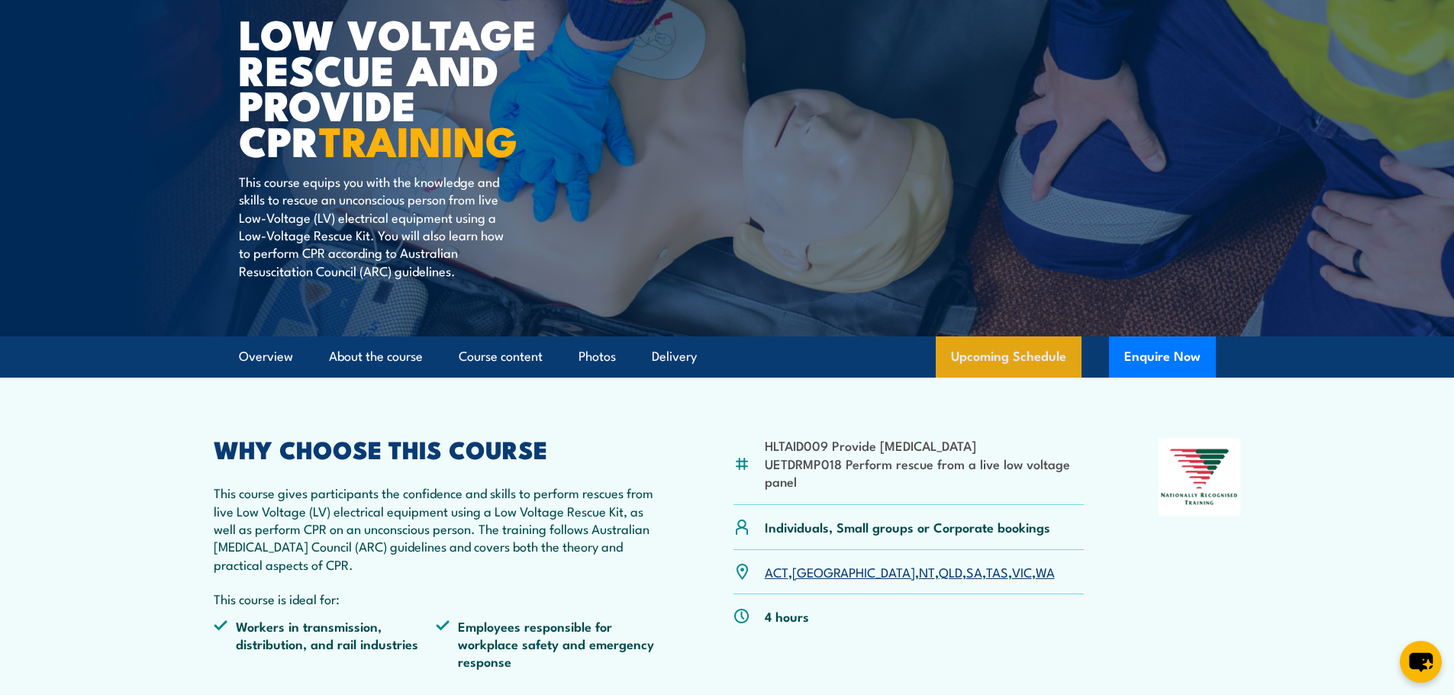
click at [1015, 357] on link "Upcoming Schedule" at bounding box center [1009, 357] width 146 height 41
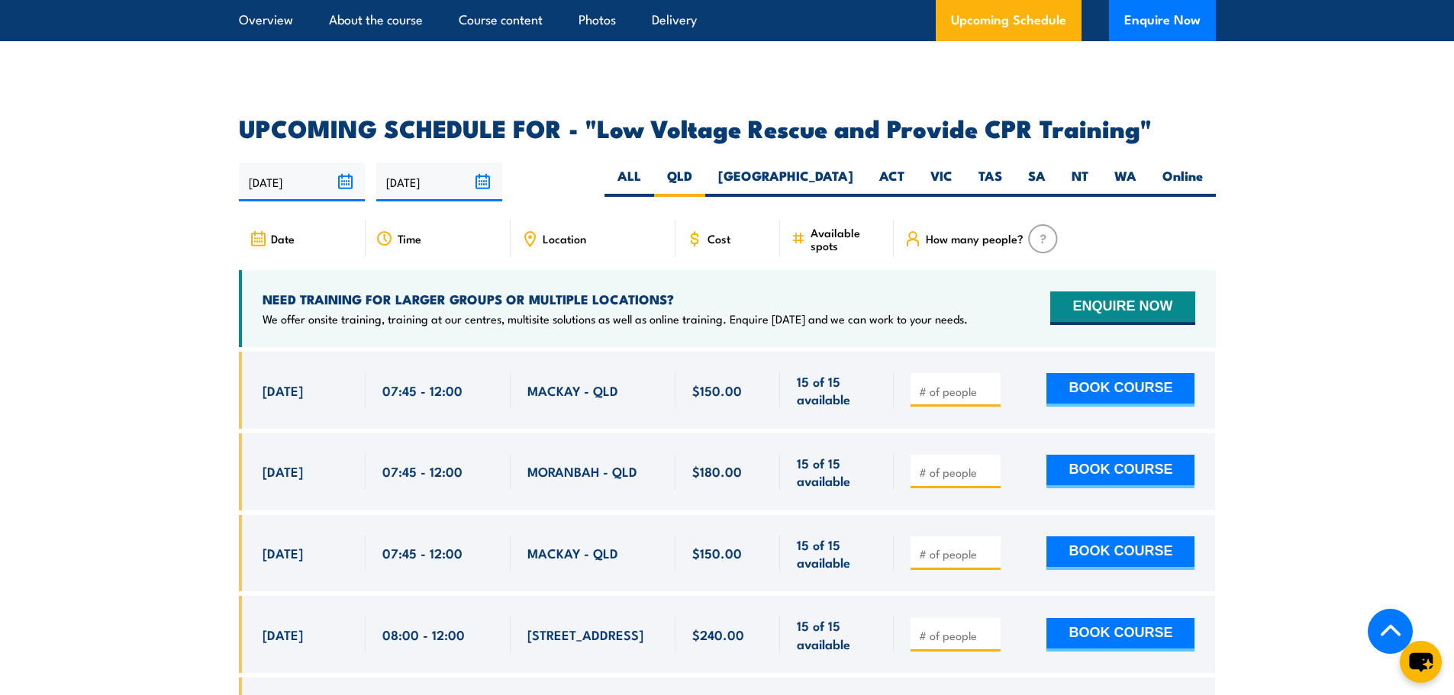
scroll to position [2645, 0]
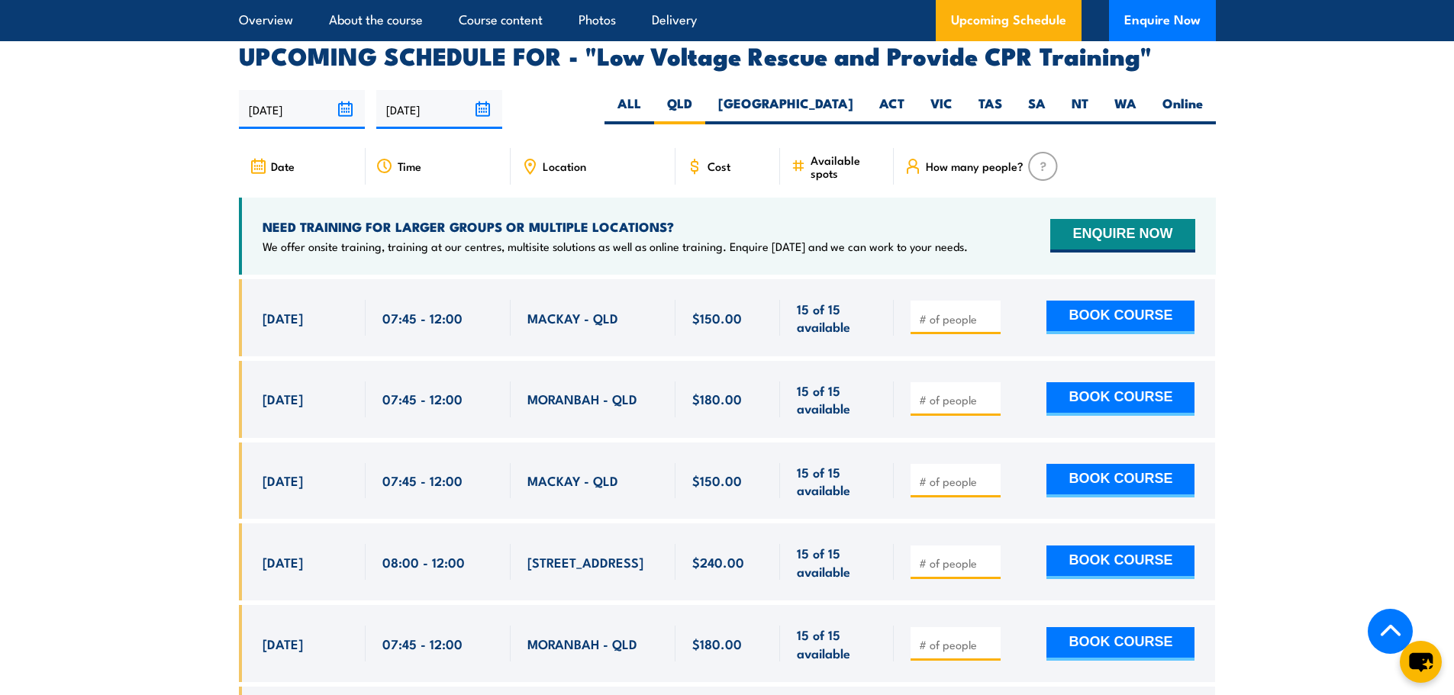
drag, startPoint x: 301, startPoint y: 530, endPoint x: 659, endPoint y: 546, distance: 358.3
click at [663, 544] on div "[DATE] 08:00 - 08:00" at bounding box center [727, 562] width 977 height 77
click at [508, 524] on div "08:00 - 12:00" at bounding box center [438, 562] width 145 height 77
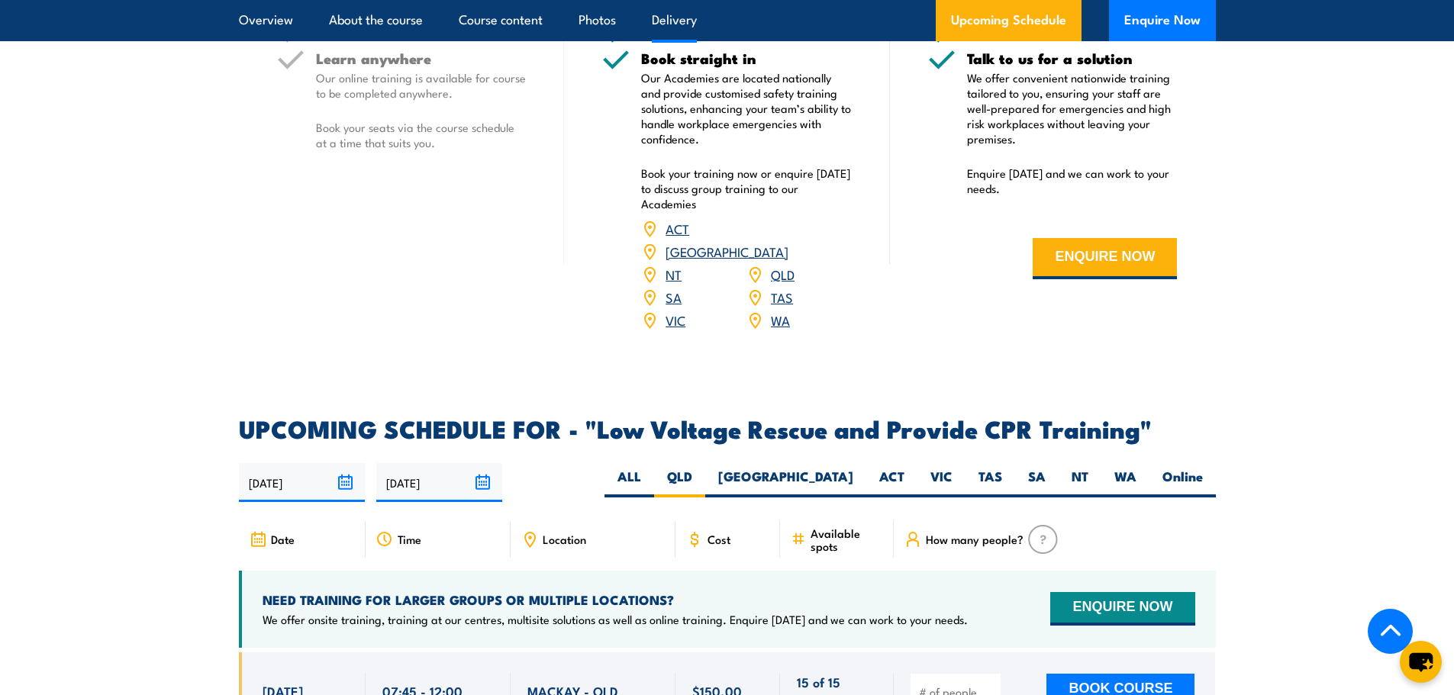
scroll to position [2492, 0]
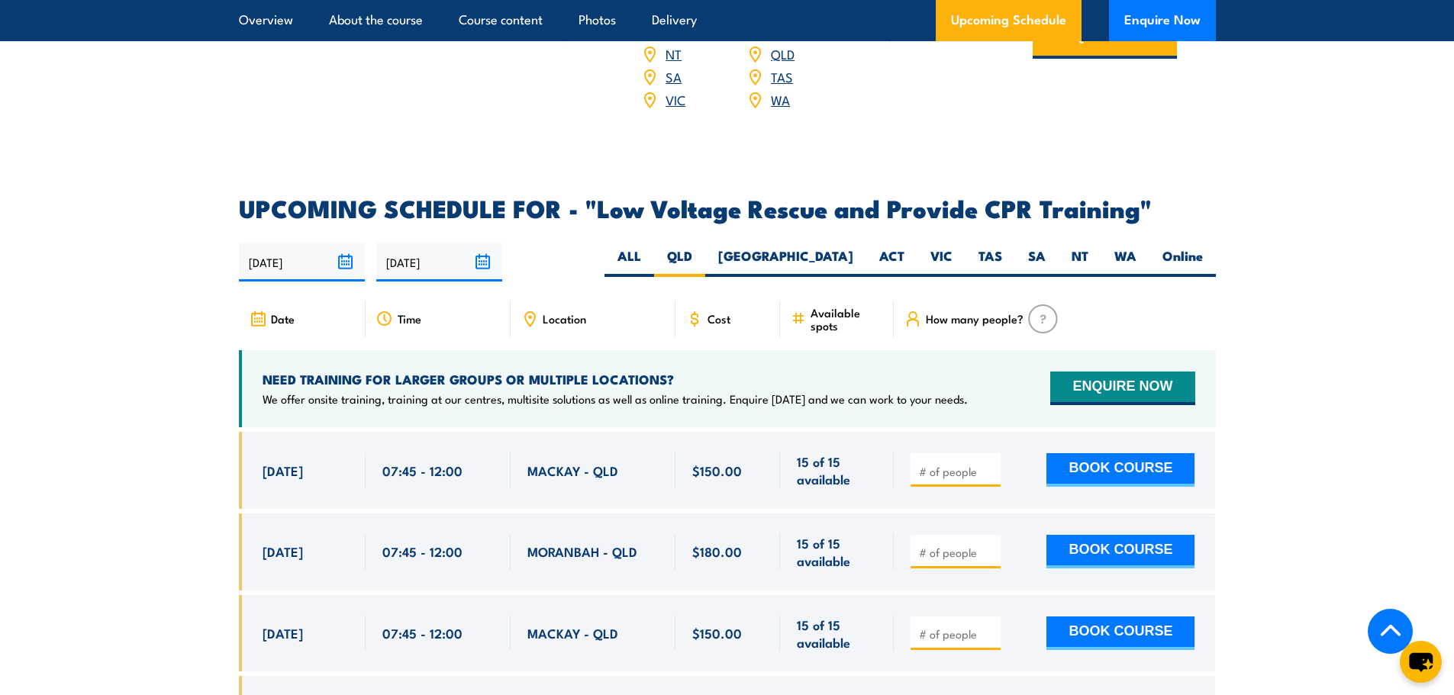
drag, startPoint x: 263, startPoint y: 498, endPoint x: 953, endPoint y: 495, distance: 690.0
click at [953, 514] on div "[DATE] 07:45 - 07:45" at bounding box center [727, 552] width 977 height 77
drag, startPoint x: 304, startPoint y: 435, endPoint x: 888, endPoint y: 414, distance: 585.0
click at [888, 432] on div "[DATE] 07:45 - 07:45" at bounding box center [727, 470] width 977 height 77
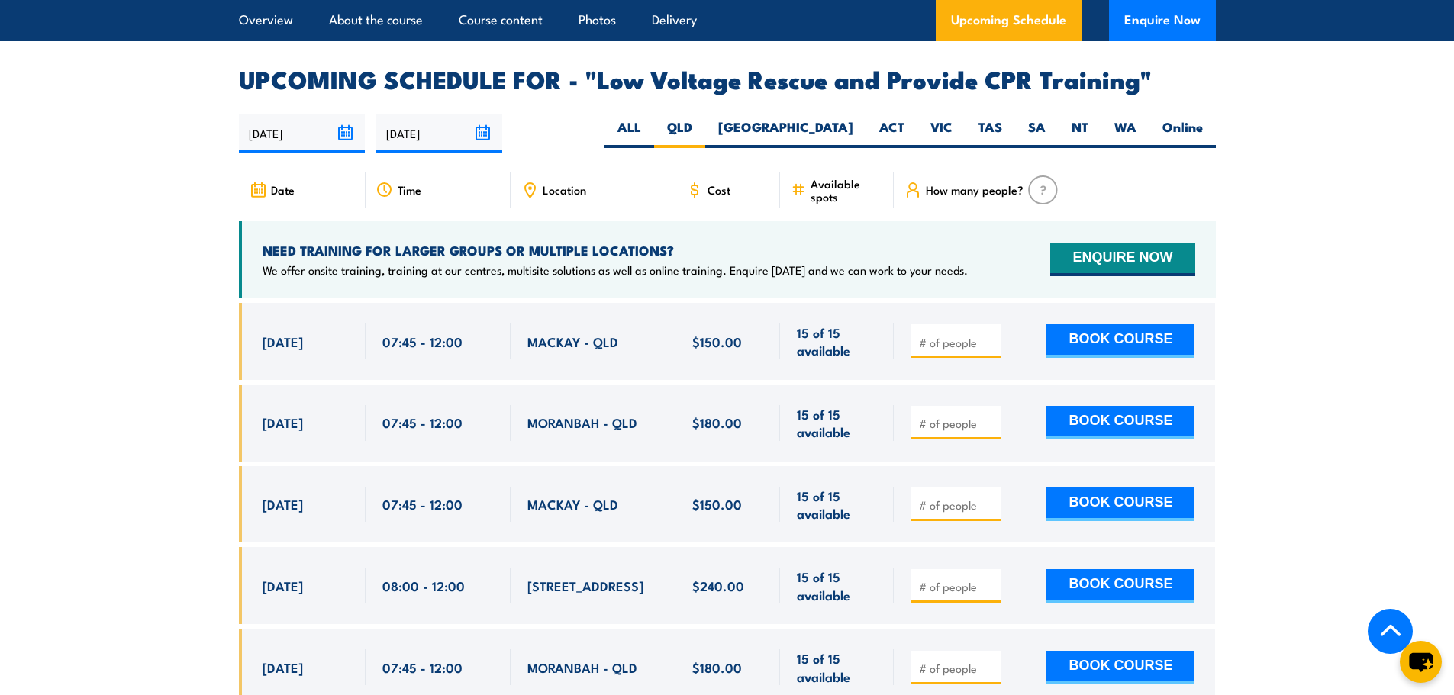
scroll to position [2645, 0]
